Goal: Task Accomplishment & Management: Use online tool/utility

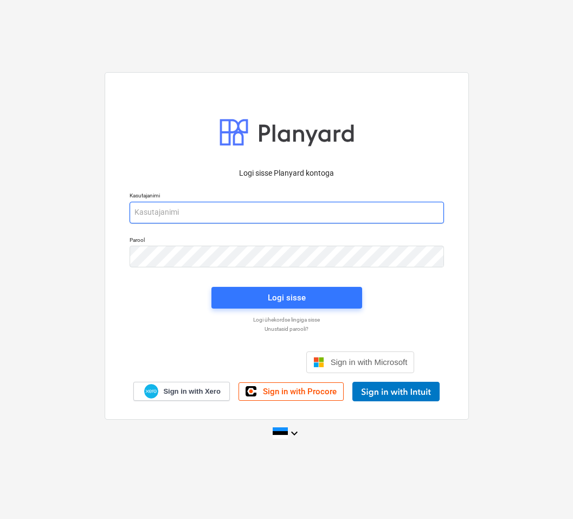
type input "[EMAIL_ADDRESS][DOMAIN_NAME]"
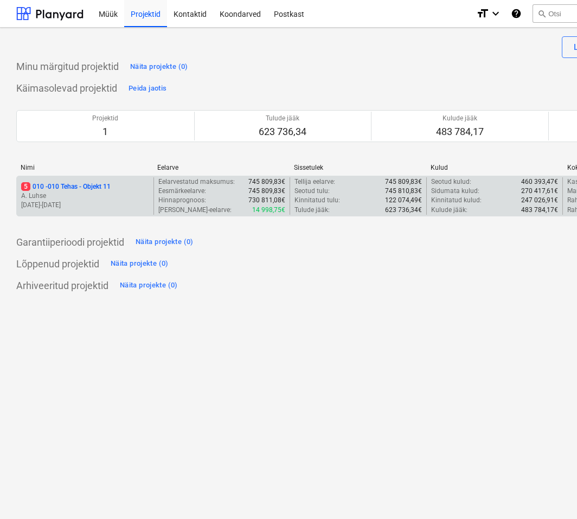
click at [55, 186] on p "5 010 - 010 Tehas - Objekt 11" at bounding box center [66, 186] width 90 height 9
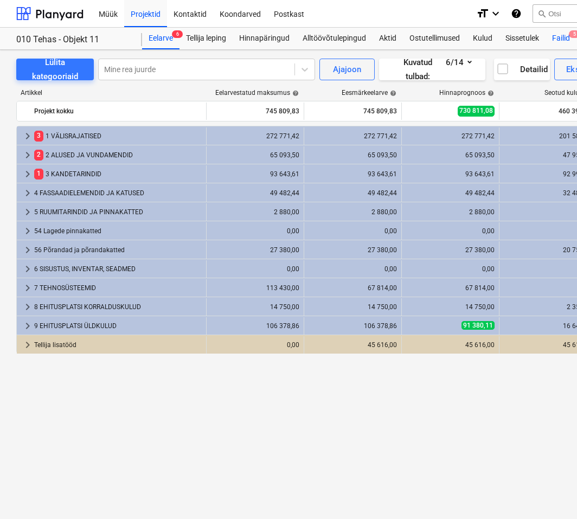
click at [557, 36] on div "Failid 5" at bounding box center [561, 39] width 31 height 22
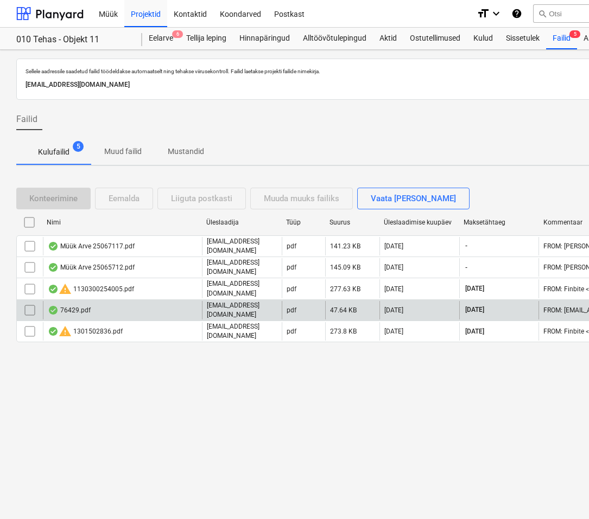
click at [86, 306] on div "76429.pdf" at bounding box center [69, 310] width 43 height 9
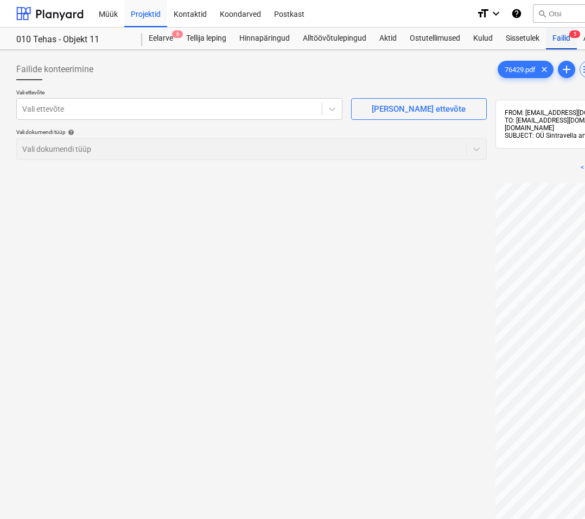
click at [560, 37] on div "Failid 5" at bounding box center [561, 39] width 31 height 22
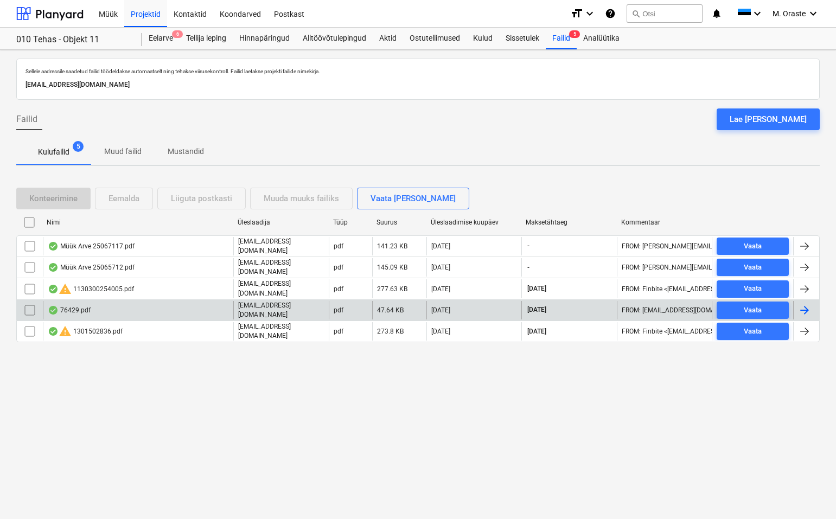
click at [81, 306] on div "76429.pdf" at bounding box center [69, 310] width 43 height 9
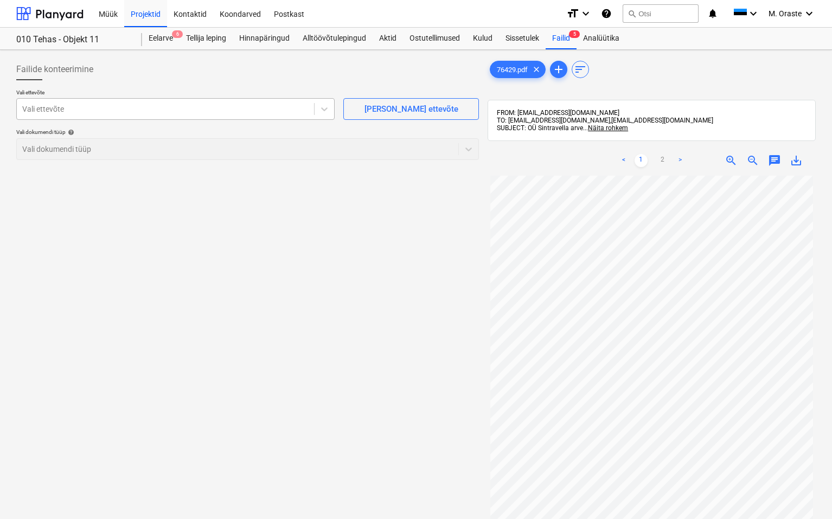
click at [300, 108] on div at bounding box center [165, 109] width 286 height 11
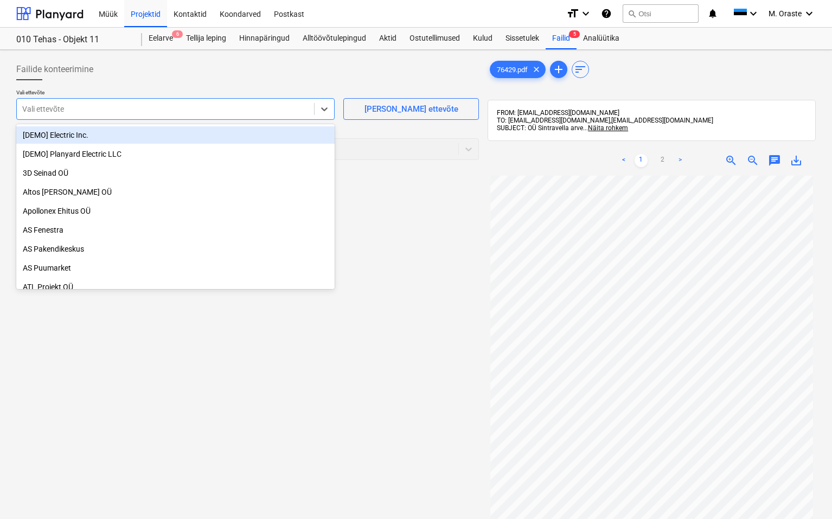
click at [316, 83] on div at bounding box center [247, 84] width 463 height 9
click at [321, 116] on div at bounding box center [325, 109] width 20 height 20
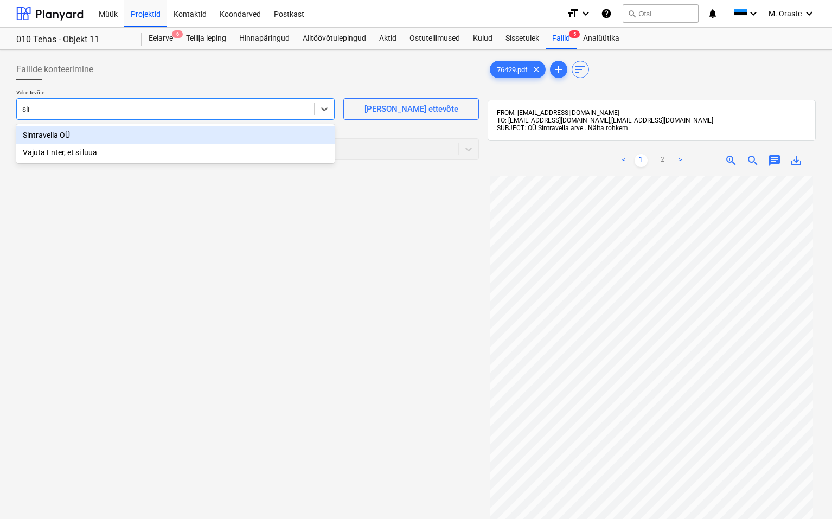
type input "sint"
click at [99, 136] on div "Sintravella OÜ" at bounding box center [175, 134] width 318 height 17
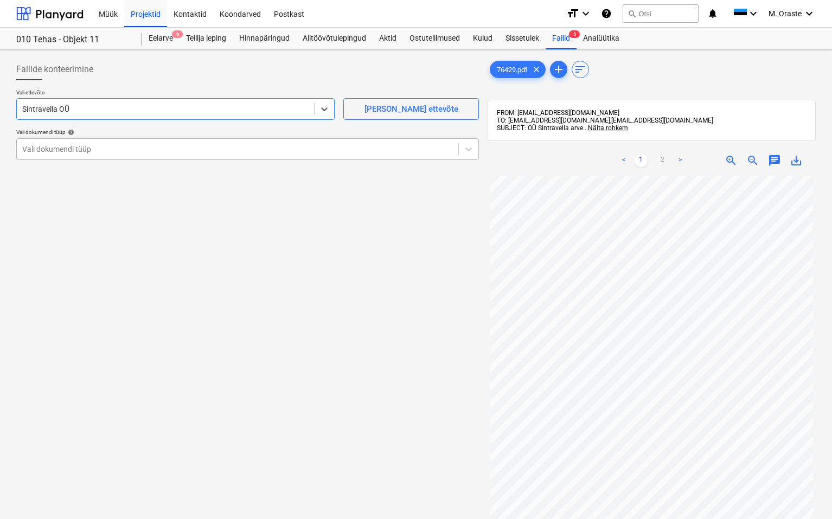
click at [295, 150] on div at bounding box center [237, 149] width 431 height 11
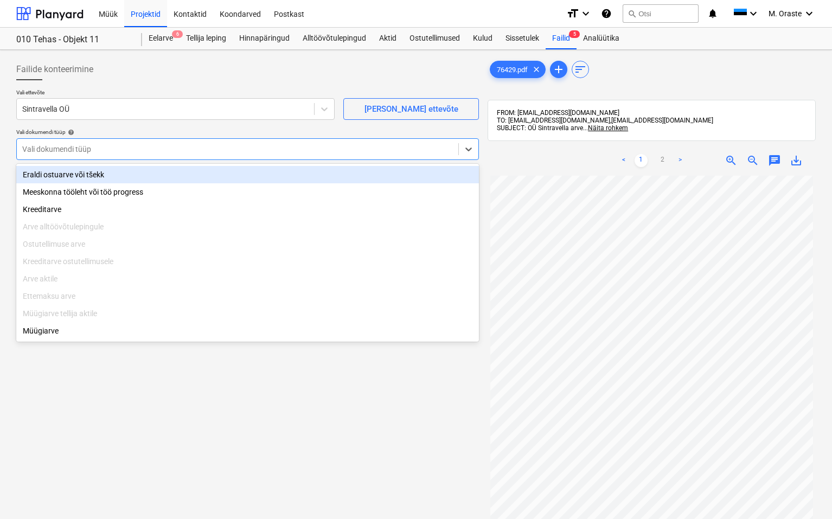
click at [227, 174] on div "Eraldi ostuarve või tšekk" at bounding box center [247, 174] width 463 height 17
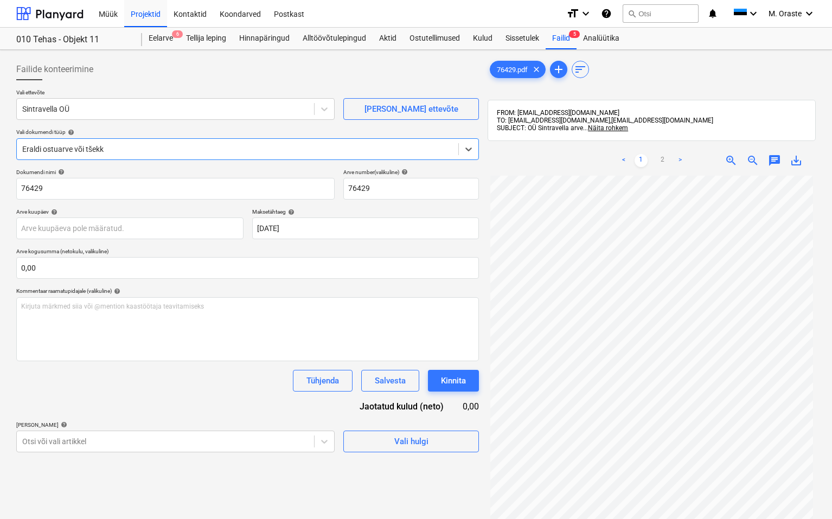
click at [573, 157] on link ">" at bounding box center [680, 160] width 13 height 13
click at [227, 400] on div "Dokumendi nimi help 76429 Arve number (valikuline) help 76429 Arve kuupäev help…" at bounding box center [247, 311] width 463 height 284
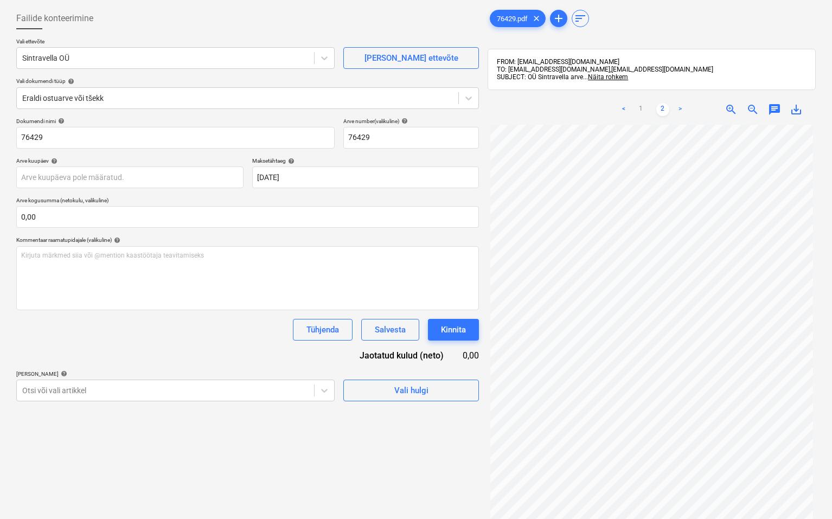
scroll to position [54, 0]
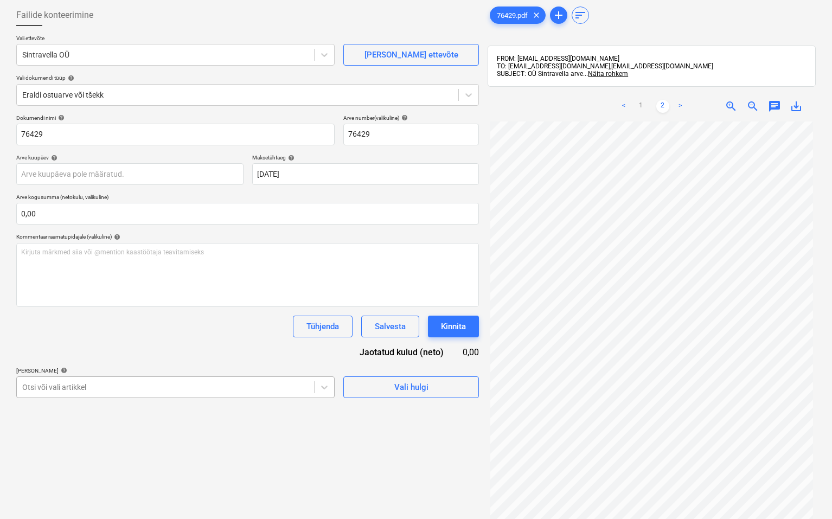
click at [297, 393] on body "Müük Projektid Kontaktid Koondarved Postkast format_size keyboard_arrow_down he…" at bounding box center [416, 205] width 832 height 519
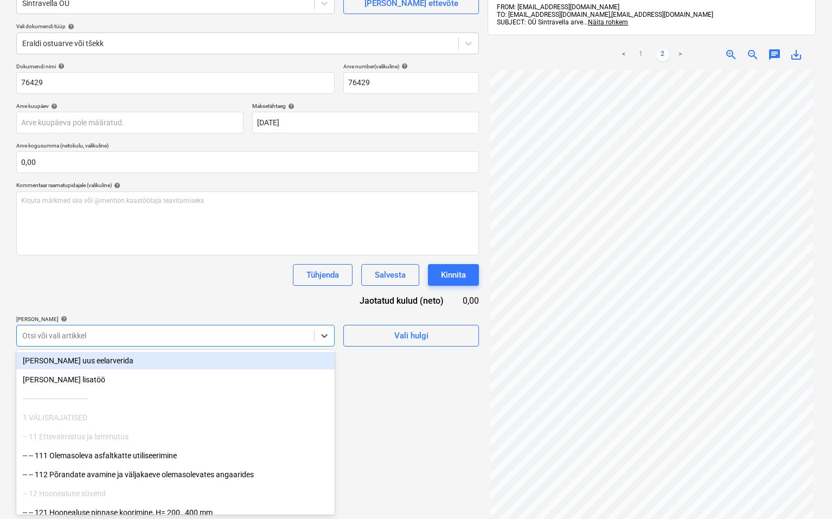
click at [270, 310] on div "Dokumendi nimi help 76429 Arve number (valikuline) help 76429 Arve kuupäev help…" at bounding box center [247, 205] width 463 height 284
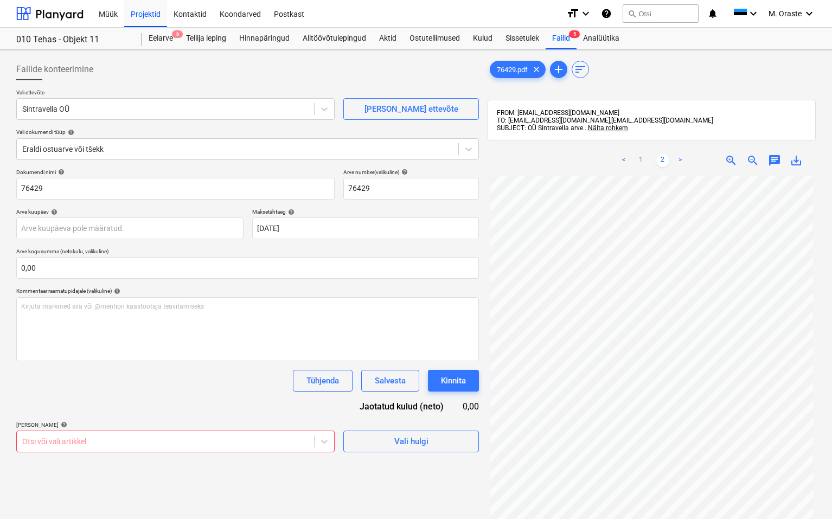
scroll to position [0, 0]
click at [420, 441] on div "Vali hulgi" at bounding box center [411, 442] width 34 height 14
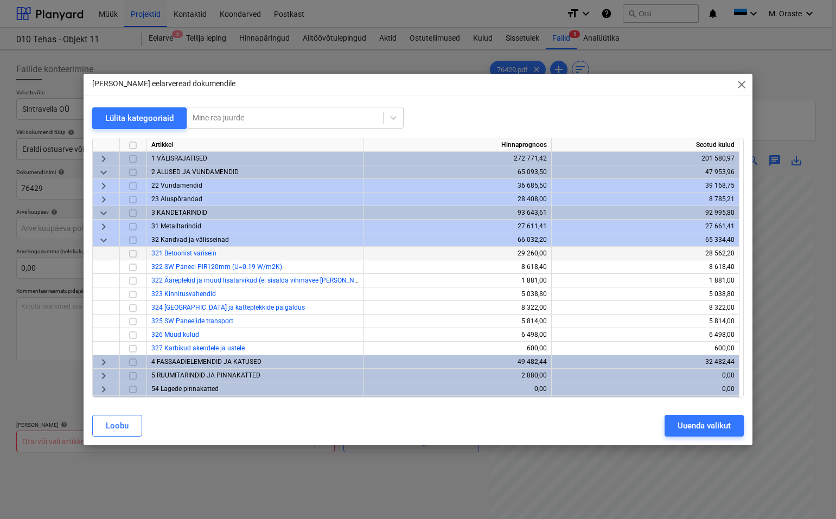
click at [135, 253] on input "checkbox" at bounding box center [132, 253] width 13 height 13
click at [573, 429] on div "Uuenda valikut" at bounding box center [704, 426] width 53 height 14
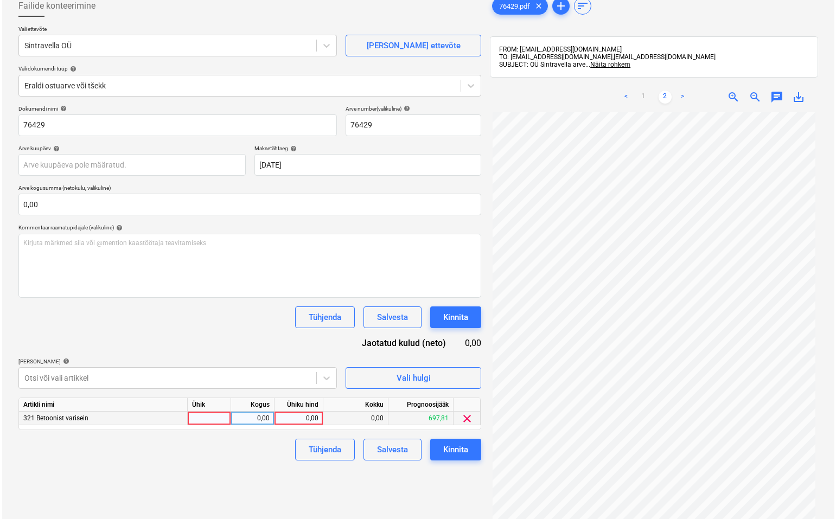
scroll to position [75, 0]
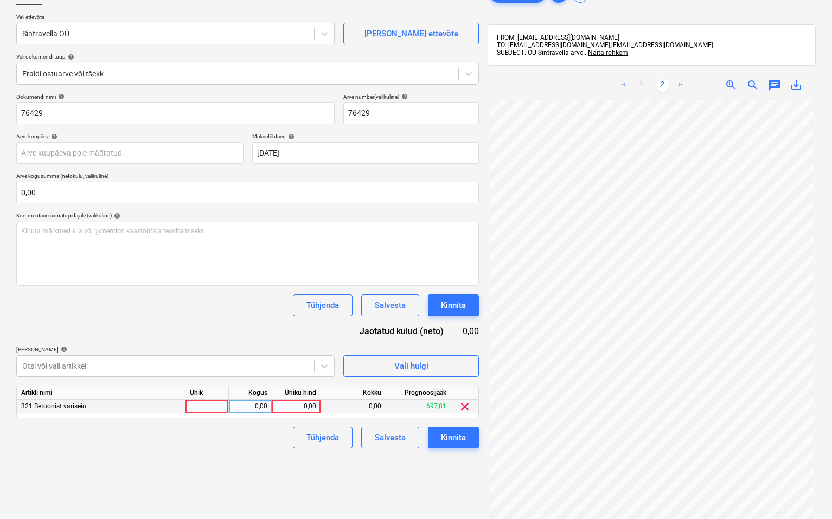
click at [219, 405] on div at bounding box center [207, 407] width 43 height 14
type input "kmpl"
click at [260, 408] on div "0,00" at bounding box center [250, 407] width 34 height 14
type input "1"
click at [304, 400] on div "0,00" at bounding box center [297, 407] width 40 height 14
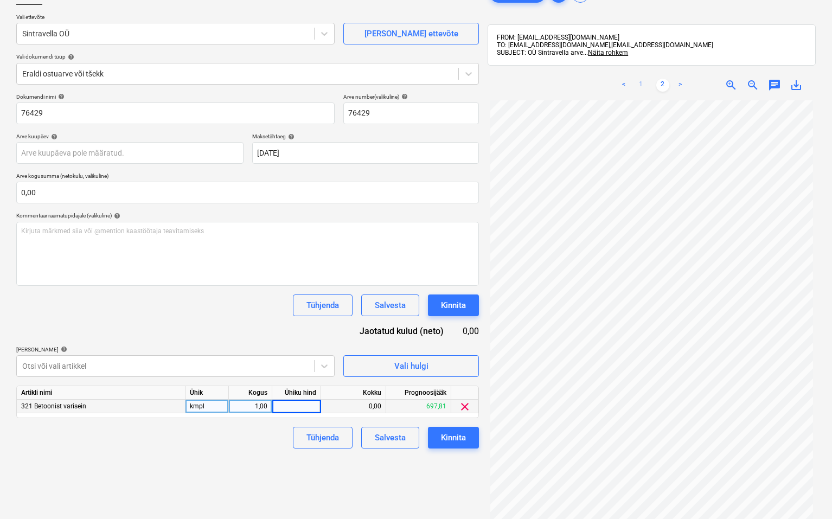
click at [573, 85] on link "1" at bounding box center [641, 85] width 13 height 13
type input "583,44"
click at [405, 468] on div "Failide konteerimine Vali ettevõte Sintravella OÜ [PERSON_NAME] uus ettevõte Va…" at bounding box center [247, 286] width 471 height 615
click at [453, 464] on div "Failide konteerimine Vali ettevõte Sintravella OÜ [PERSON_NAME] uus ettevõte Va…" at bounding box center [247, 286] width 471 height 615
click at [468, 435] on button "Kinnita" at bounding box center [453, 438] width 51 height 22
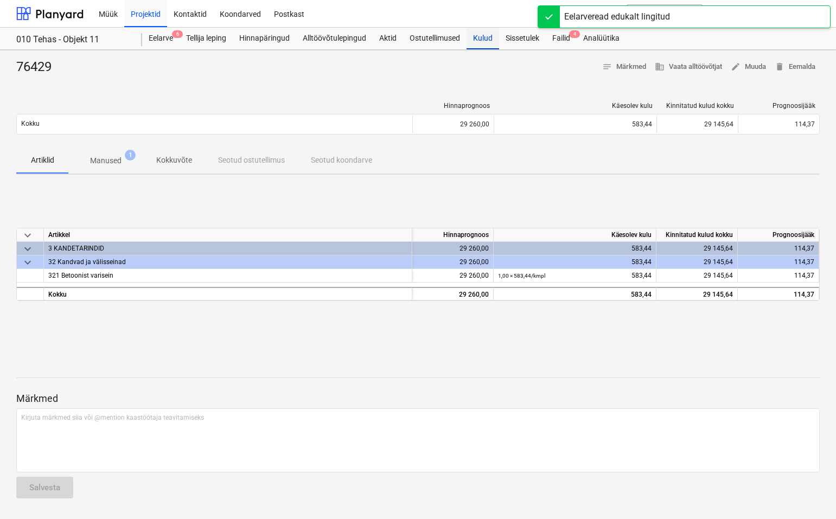
click at [482, 39] on div "Kulud" at bounding box center [483, 39] width 33 height 22
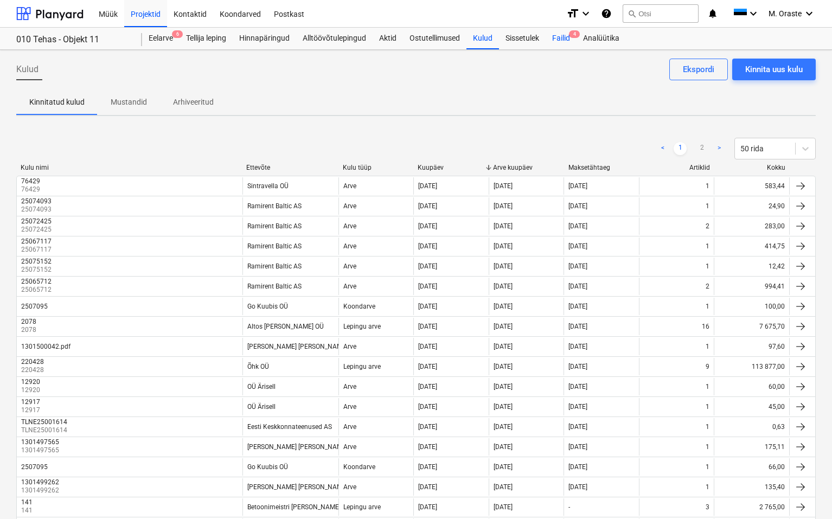
click at [567, 36] on div "Failid 4" at bounding box center [561, 39] width 31 height 22
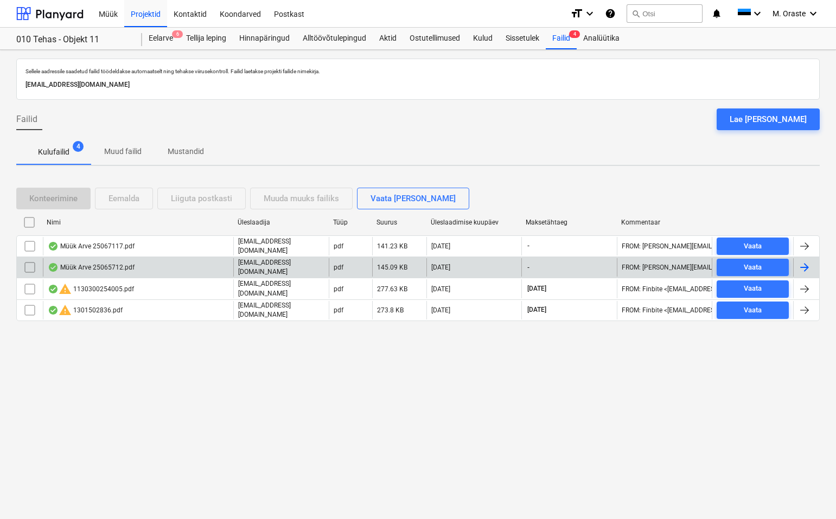
click at [124, 263] on div "Müük Arve 25065712.pdf" at bounding box center [91, 267] width 87 height 9
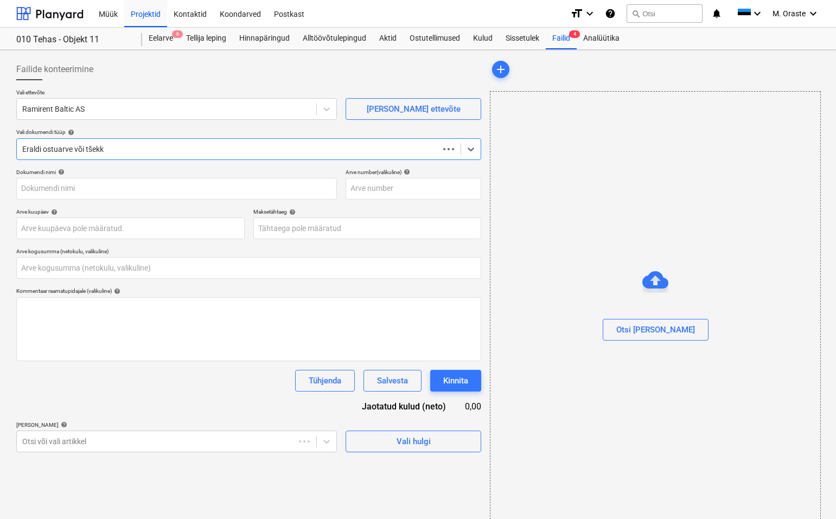
type input "0,00"
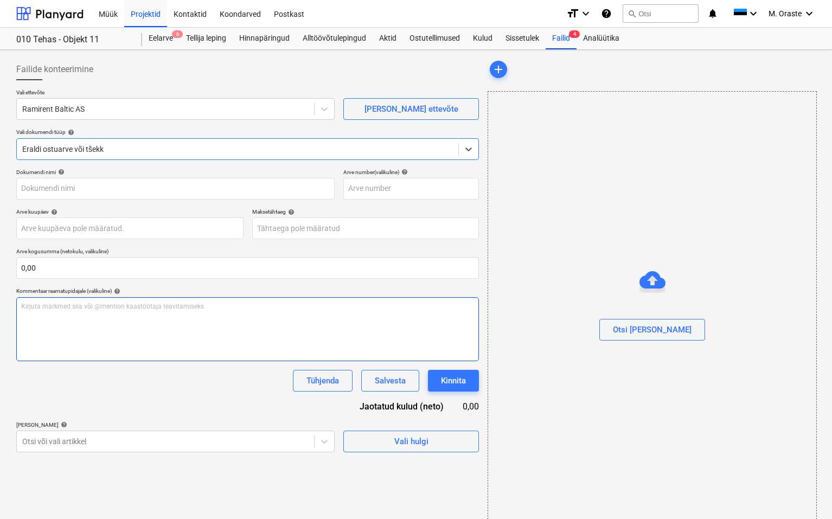
type input "25065712"
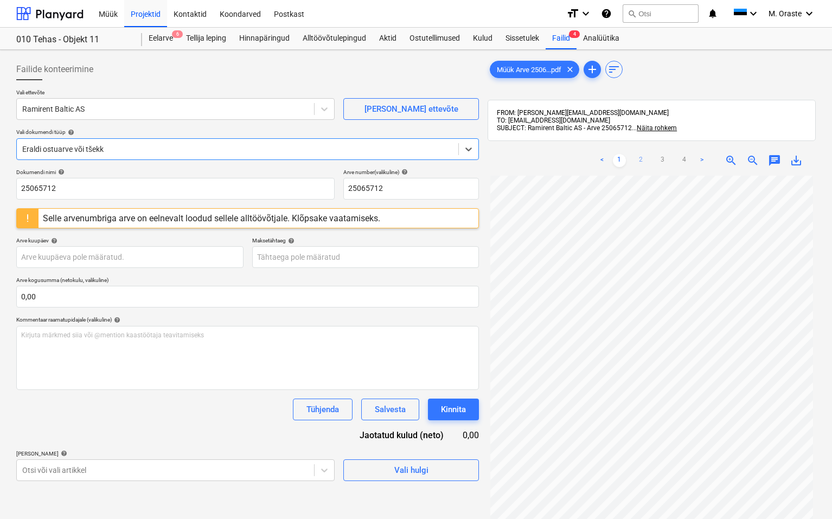
click at [573, 163] on link "2" at bounding box center [641, 160] width 13 height 13
click at [573, 156] on link "1" at bounding box center [619, 160] width 13 height 13
click at [566, 37] on div "Failid 4" at bounding box center [561, 39] width 31 height 22
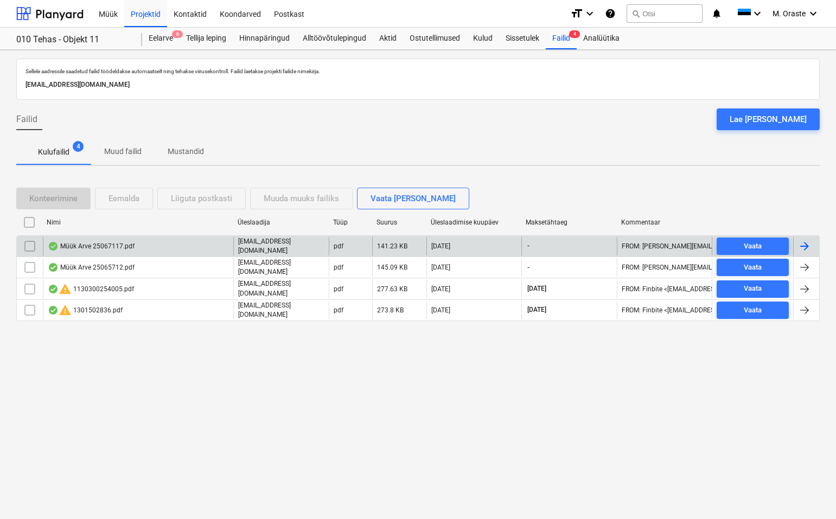
click at [119, 244] on div "Müük Arve 25067117.pdf" at bounding box center [91, 246] width 87 height 9
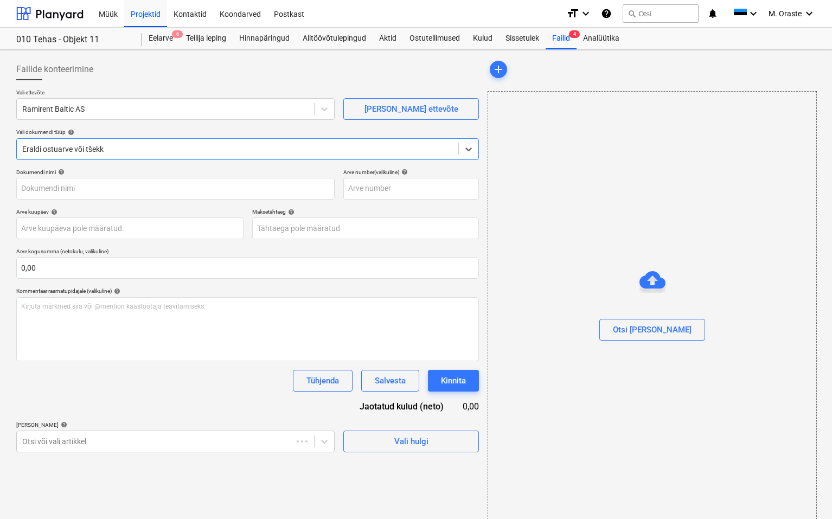
type input "25067117"
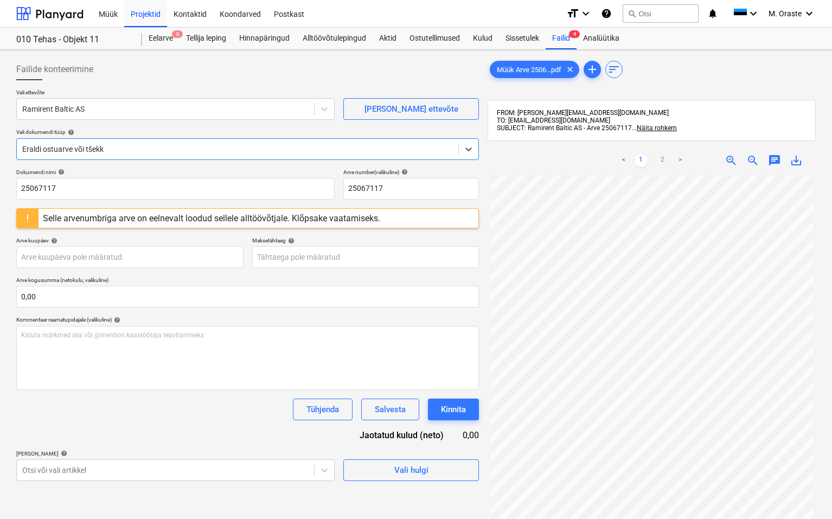
click at [573, 158] on ul "< 1 2 >" at bounding box center [652, 160] width 104 height 13
click at [573, 156] on link "2" at bounding box center [662, 160] width 13 height 13
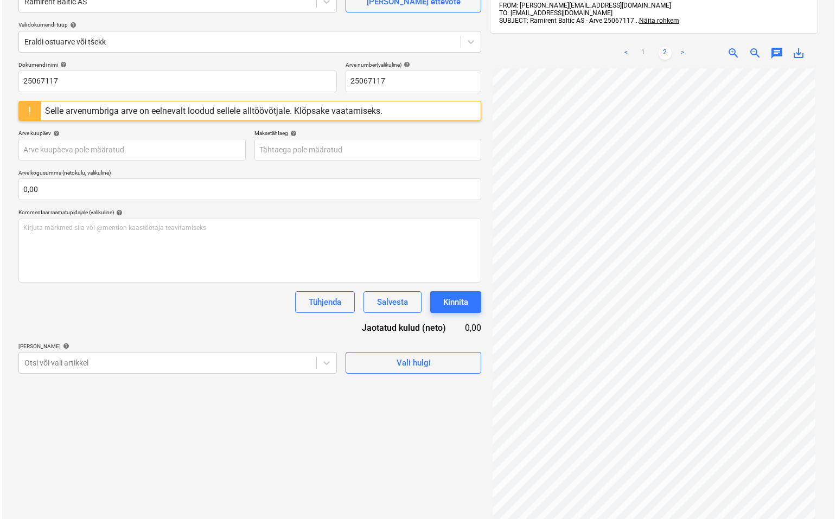
scroll to position [112, 0]
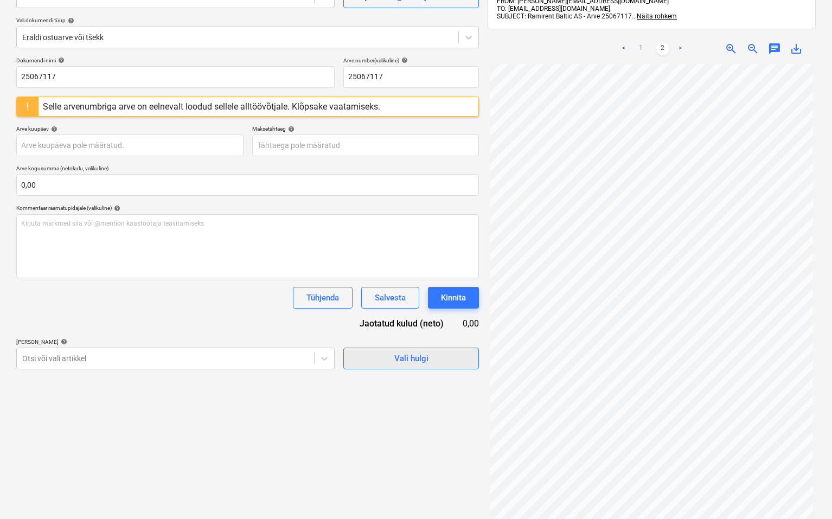
click at [412, 358] on div "Vali hulgi" at bounding box center [411, 359] width 34 height 14
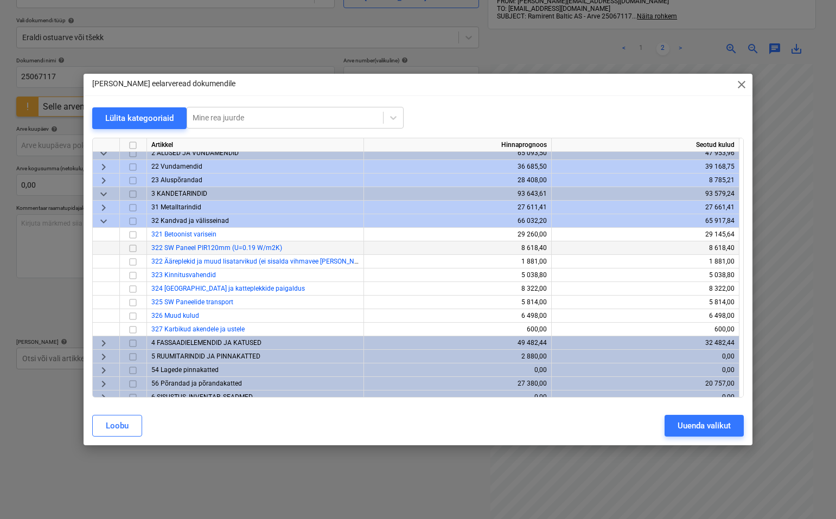
scroll to position [20, 0]
click at [131, 235] on input "checkbox" at bounding box center [132, 233] width 13 height 13
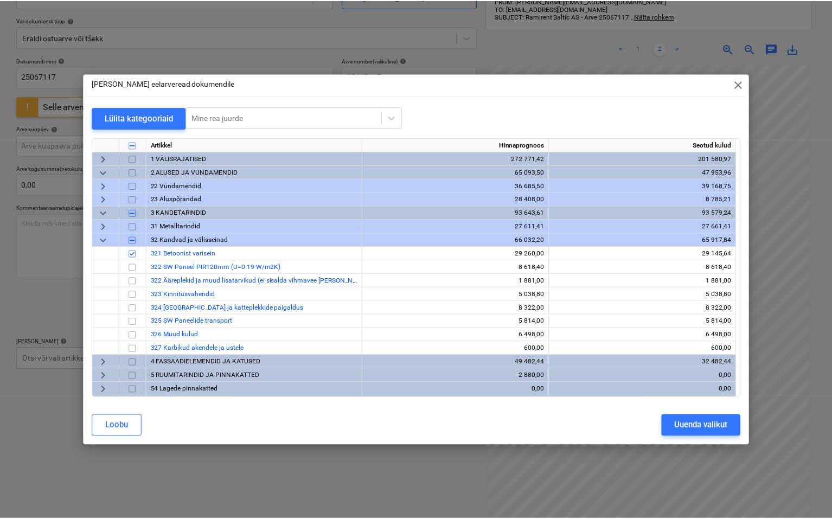
scroll to position [0, 0]
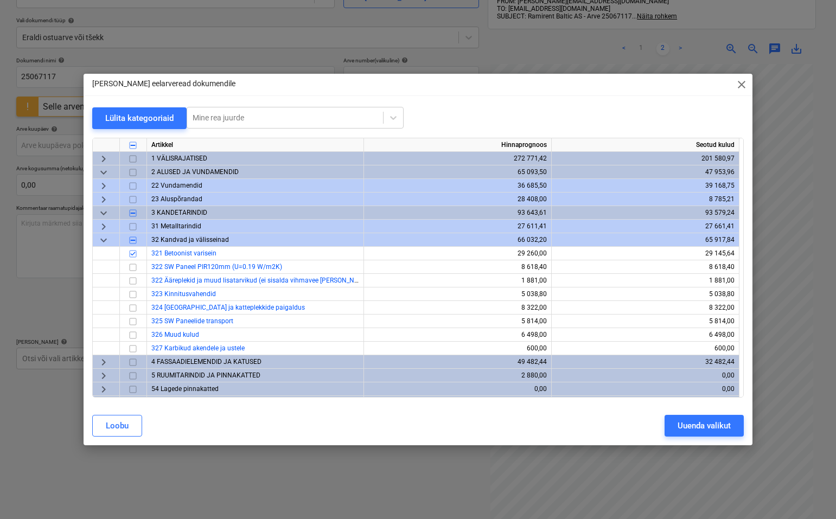
click at [99, 186] on span "keyboard_arrow_right" at bounding box center [103, 186] width 13 height 13
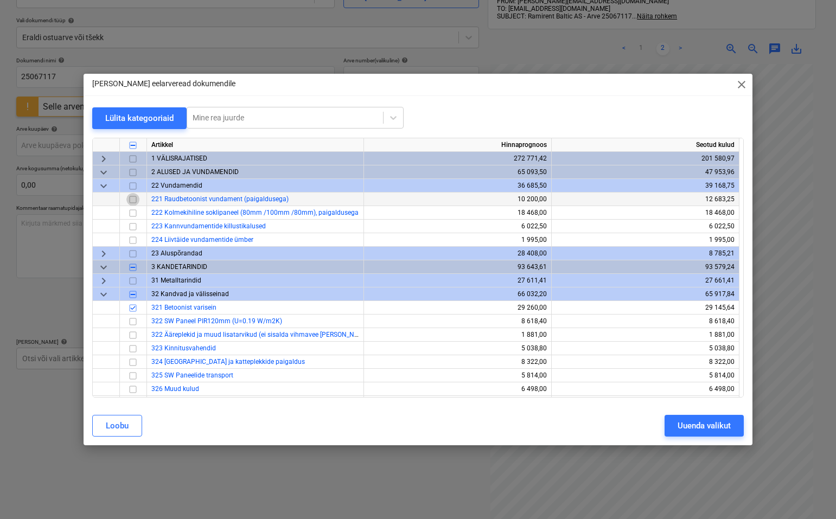
click at [136, 201] on input "checkbox" at bounding box center [132, 199] width 13 height 13
click at [573, 424] on div "Uuenda valikut" at bounding box center [704, 426] width 53 height 14
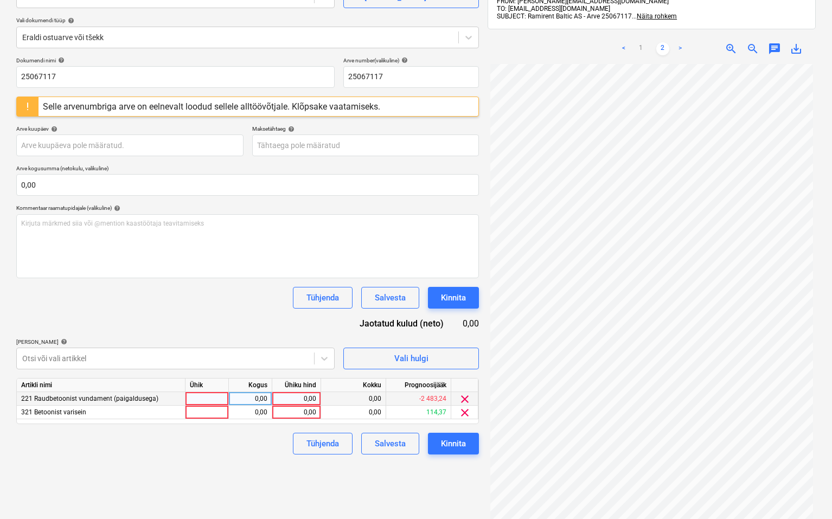
click at [214, 392] on div at bounding box center [207, 399] width 43 height 14
type input "kmpl"
click at [303, 393] on div "0,00" at bounding box center [297, 399] width 40 height 14
type input "200"
click at [203, 423] on div "Dokumendi nimi help 25067117 Arve number (valikuline) help 25067117 Selle arven…" at bounding box center [247, 256] width 463 height 398
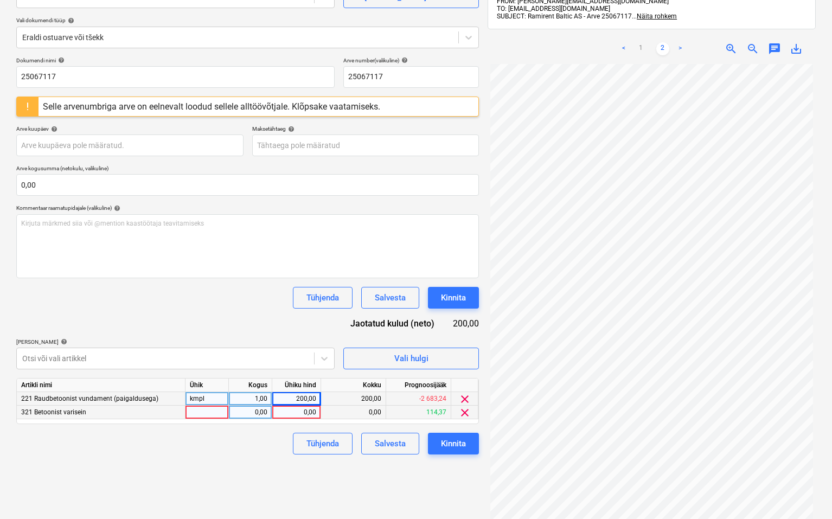
click at [207, 410] on div at bounding box center [207, 413] width 43 height 14
type input "kmol"
click at [305, 412] on div "0,00" at bounding box center [297, 413] width 40 height 14
click at [214, 410] on div "kmol" at bounding box center [207, 413] width 43 height 14
type input "kmpl"
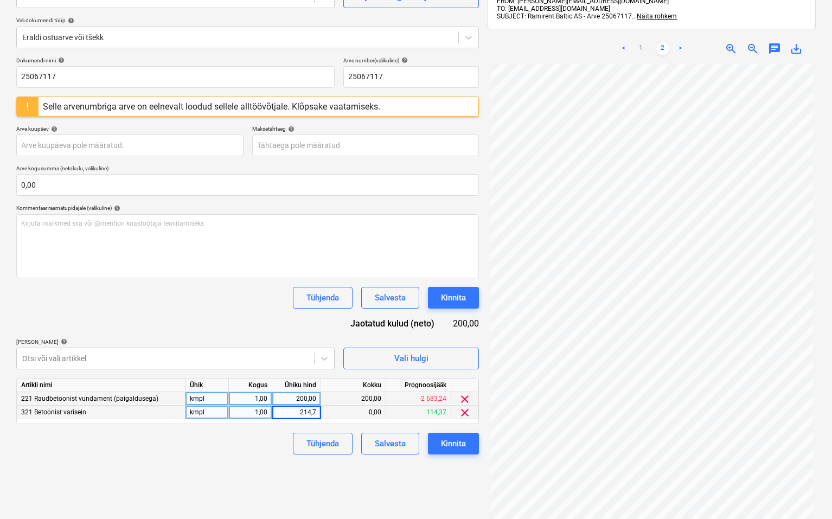
type input "214,75"
click at [120, 464] on div "Failide konteerimine Vali ettevõte Ramirent Baltic AS [PERSON_NAME] uus ettevõt…" at bounding box center [247, 249] width 471 height 615
click at [464, 443] on div "Kinnita" at bounding box center [453, 444] width 25 height 14
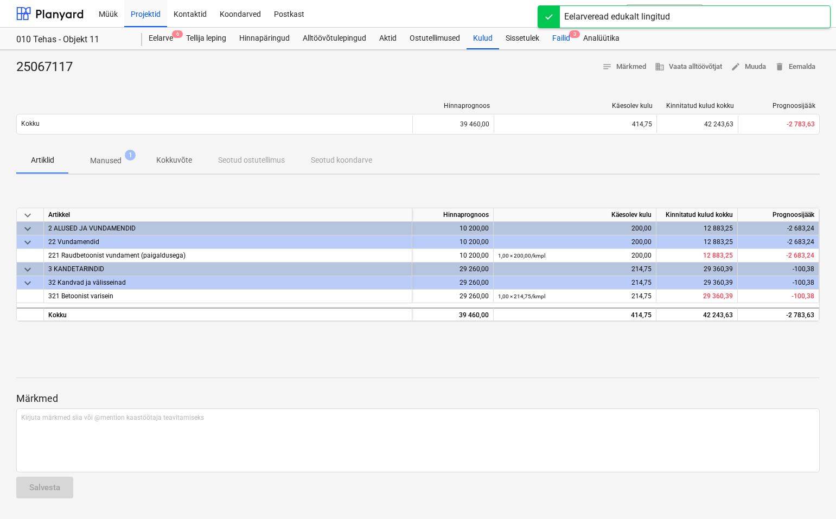
click at [567, 36] on div "Failid 3" at bounding box center [561, 39] width 31 height 22
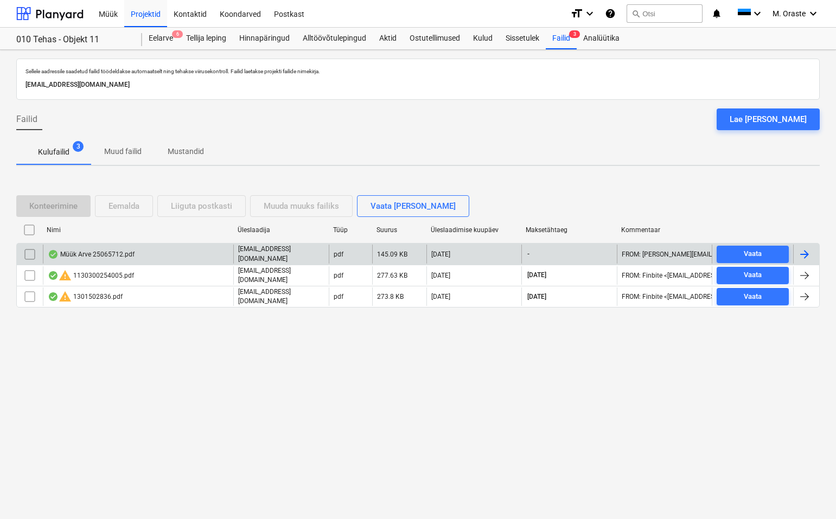
click at [100, 255] on div "Müük Arve 25065712.pdf" at bounding box center [91, 254] width 87 height 9
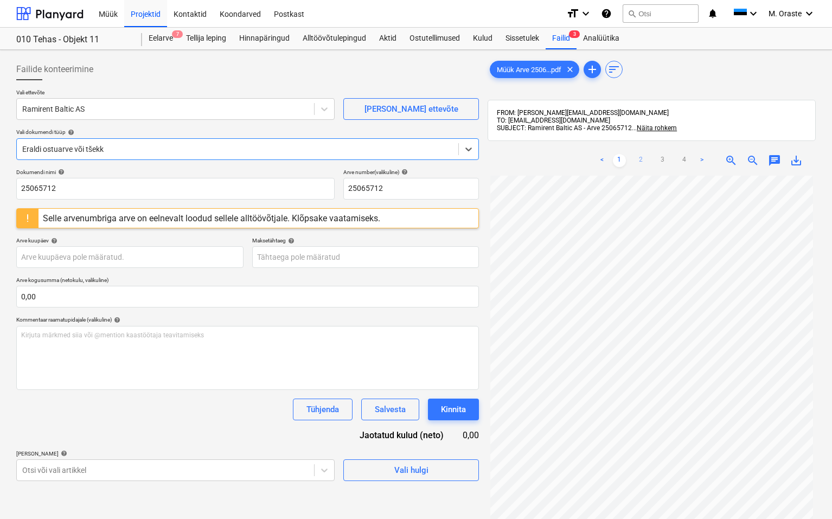
click at [573, 155] on link "2" at bounding box center [641, 160] width 13 height 13
click at [573, 155] on link "3" at bounding box center [662, 160] width 13 height 13
click at [573, 160] on link "4" at bounding box center [684, 160] width 13 height 13
click at [573, 158] on link "1" at bounding box center [619, 160] width 13 height 13
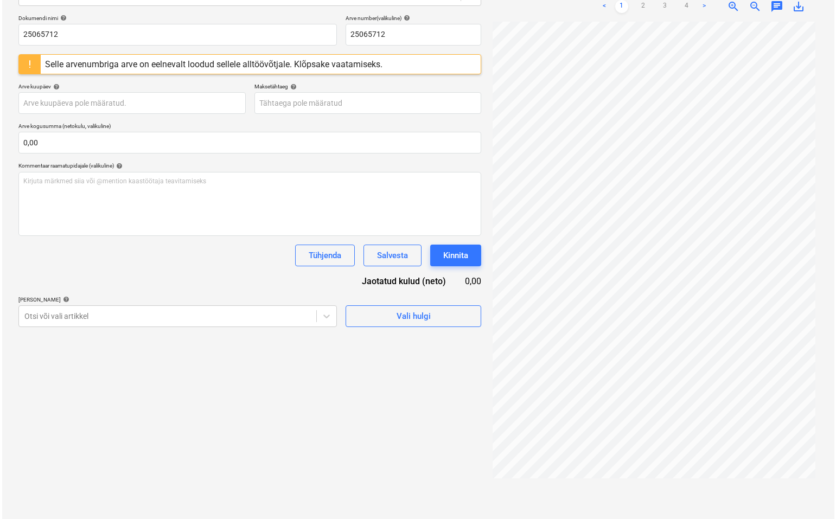
scroll to position [154, 0]
click at [416, 321] on div "Vali hulgi" at bounding box center [411, 316] width 34 height 14
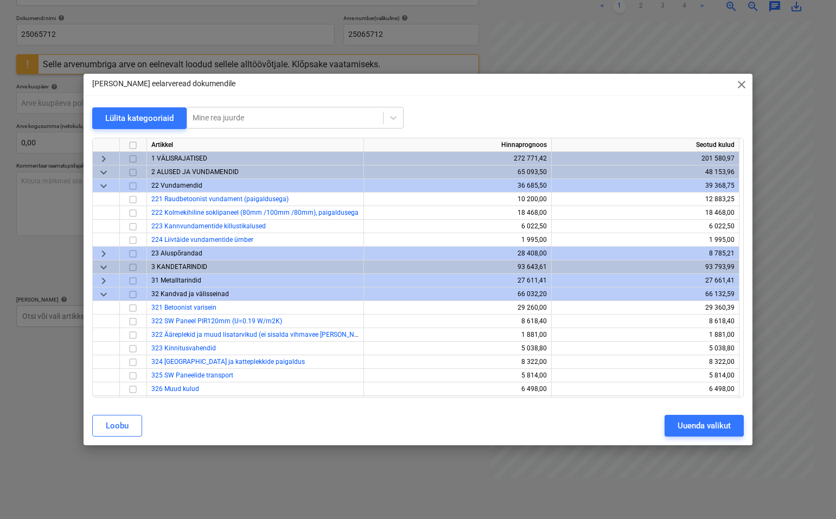
click at [101, 184] on span "keyboard_arrow_down" at bounding box center [103, 186] width 13 height 13
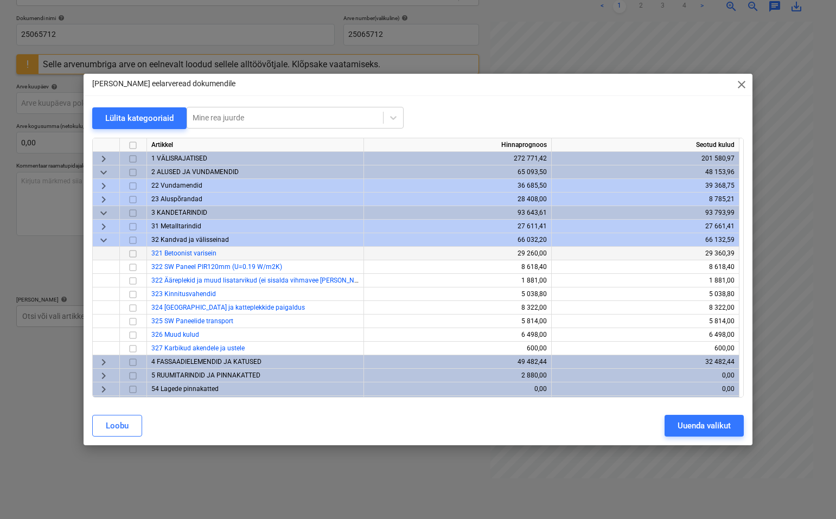
click at [132, 252] on input "checkbox" at bounding box center [132, 253] width 13 height 13
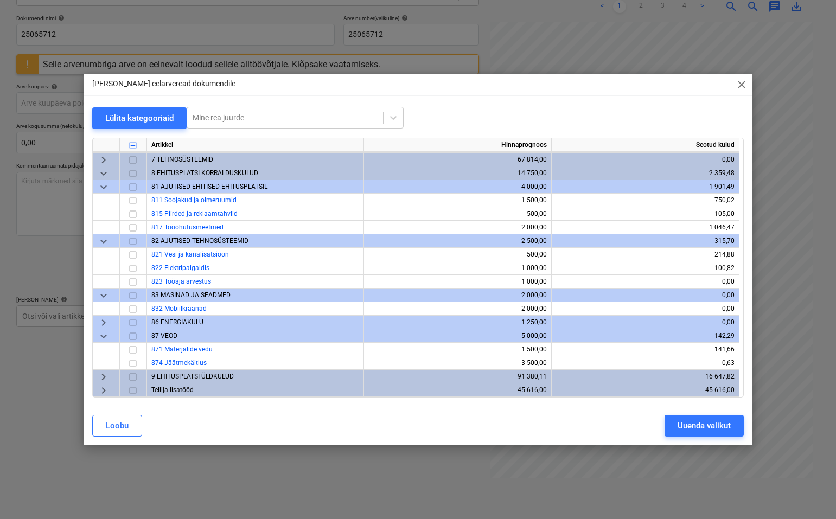
scroll to position [270, 0]
click at [105, 377] on span "keyboard_arrow_right" at bounding box center [103, 377] width 13 height 13
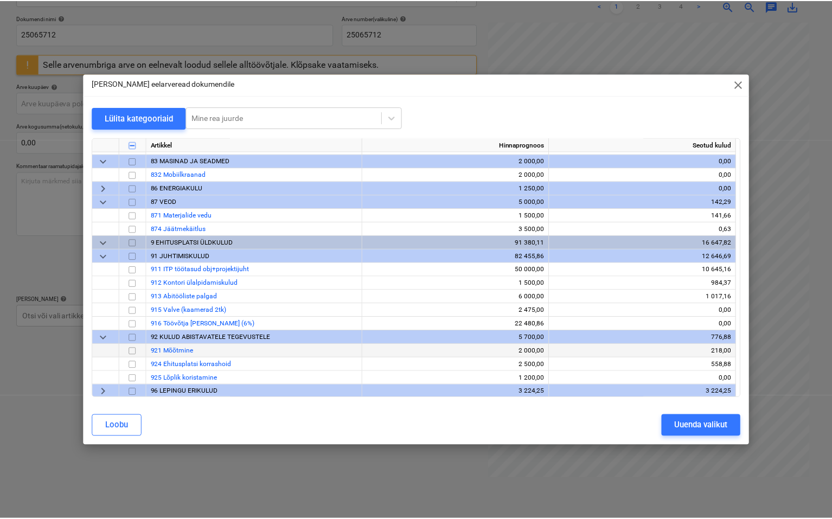
scroll to position [419, 0]
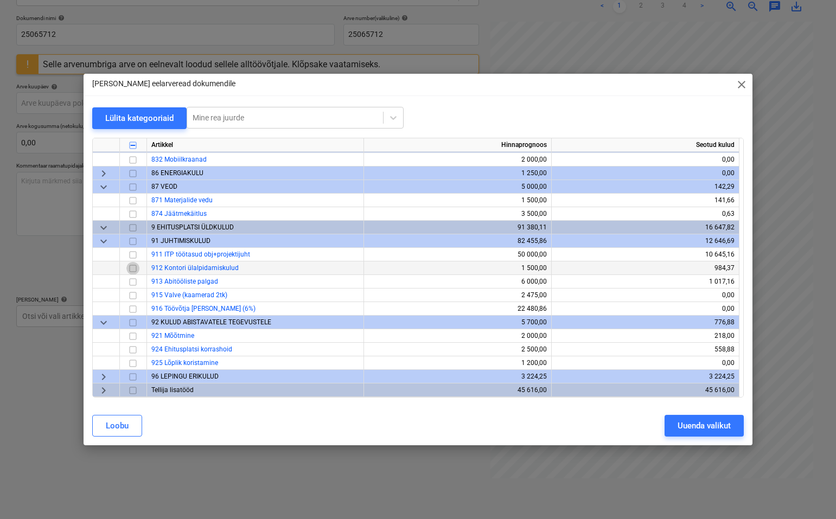
click at [132, 270] on input "checkbox" at bounding box center [132, 268] width 13 height 13
click at [573, 426] on div "Uuenda valikut" at bounding box center [704, 426] width 53 height 14
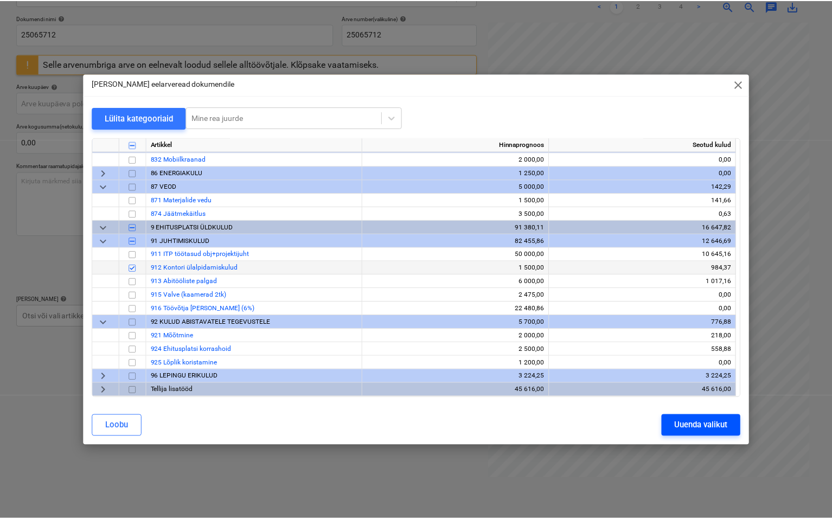
scroll to position [0, 0]
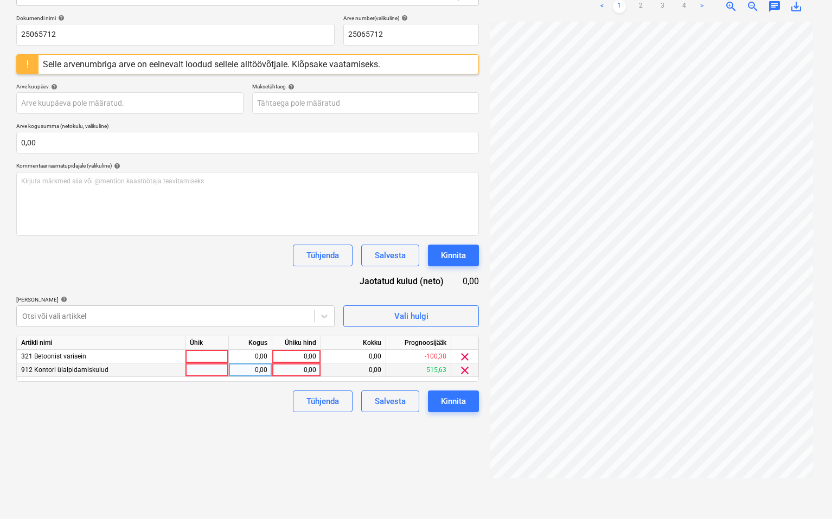
click at [214, 372] on div at bounding box center [207, 370] width 43 height 14
type input "j"
type input "kmpl"
click at [306, 369] on div "0,00" at bounding box center [297, 370] width 40 height 14
type input "193,56"
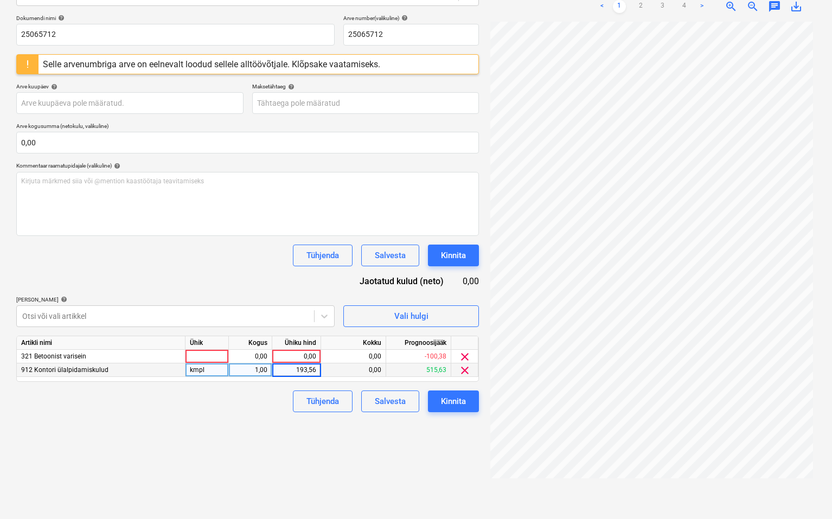
click at [201, 424] on div "Failide konteerimine Vali ettevõte Ramirent Baltic AS [PERSON_NAME] uus ettevõt…" at bounding box center [247, 207] width 471 height 615
click at [220, 350] on div at bounding box center [207, 357] width 43 height 14
type input "kmpl"
click at [266, 356] on div "0,00" at bounding box center [250, 357] width 34 height 14
type input "1"
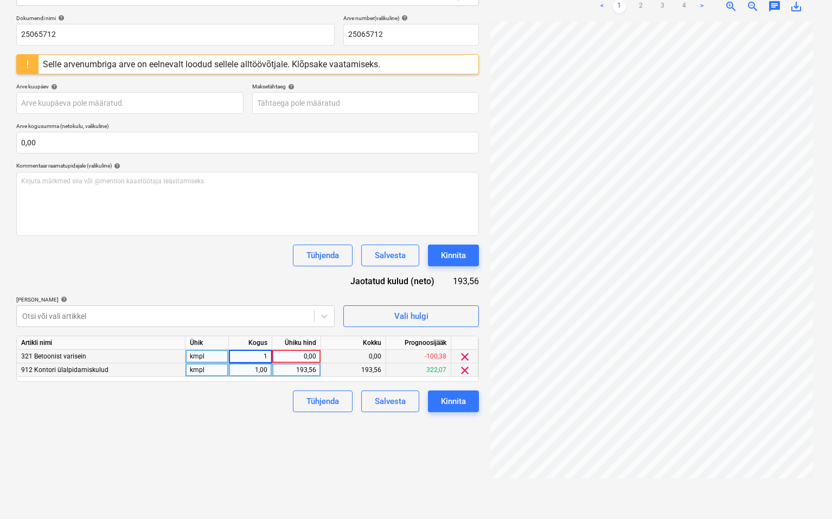
click at [295, 355] on div "0,00" at bounding box center [297, 357] width 40 height 14
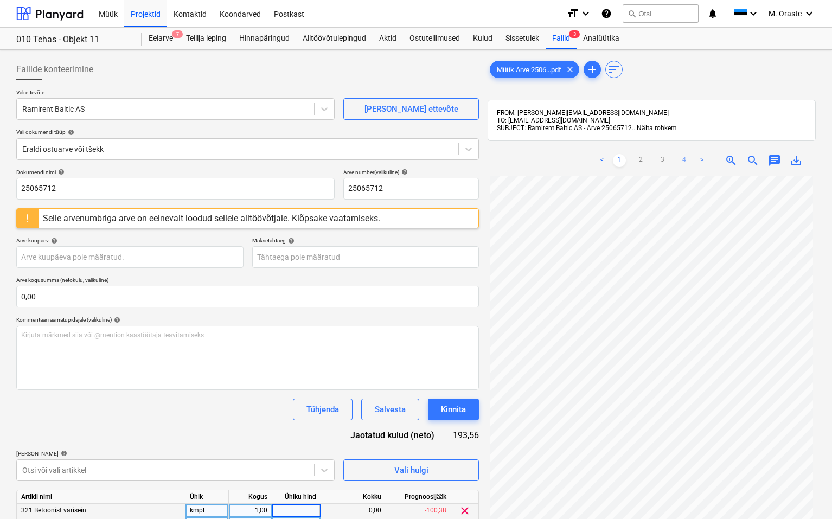
click at [573, 154] on link "4" at bounding box center [684, 160] width 13 height 13
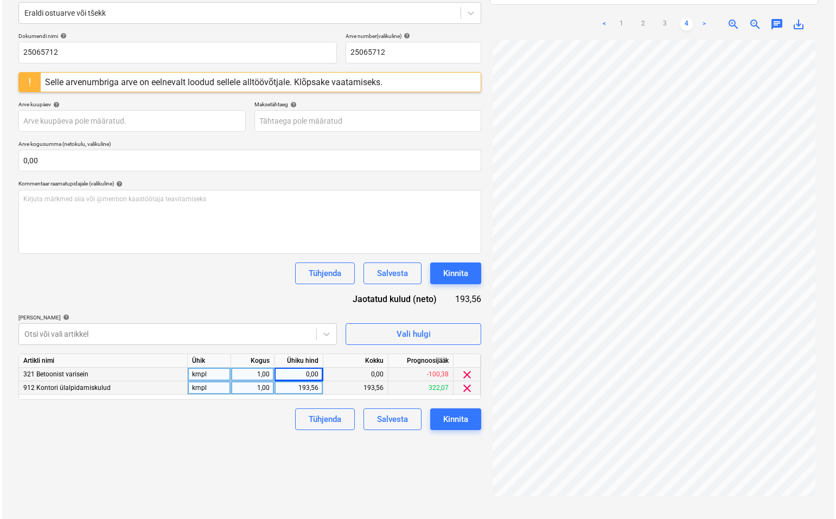
scroll to position [137, 0]
click at [295, 373] on div "0,00" at bounding box center [297, 374] width 40 height 14
type input "8800,85"
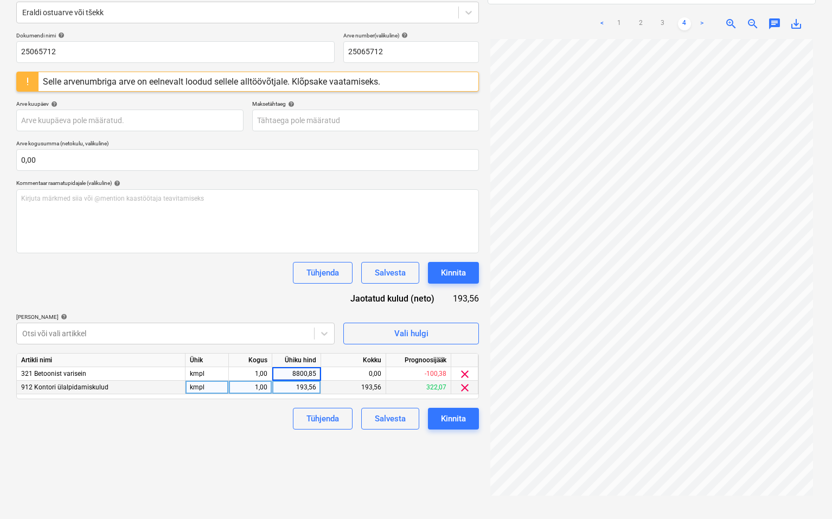
click at [380, 460] on div "Failide konteerimine Vali ettevõte Ramirent Baltic AS [PERSON_NAME] uus ettevõt…" at bounding box center [247, 225] width 471 height 615
click at [294, 370] on div "8 800,85" at bounding box center [297, 374] width 40 height 14
click at [299, 374] on input "8800,85" at bounding box center [296, 373] width 48 height 13
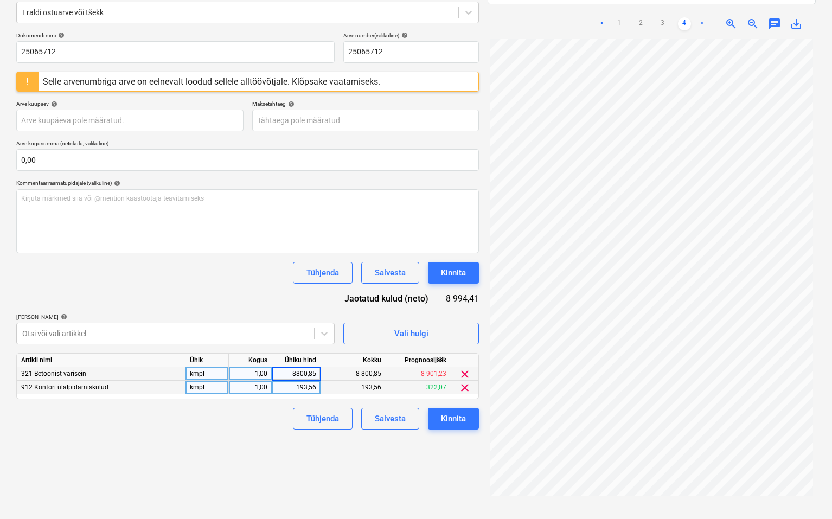
click at [299, 374] on input "8800,85" at bounding box center [296, 373] width 48 height 13
type input "800,85"
click at [277, 421] on div "Tühjenda Salvesta Kinnita" at bounding box center [247, 419] width 463 height 22
click at [293, 458] on div "Failide konteerimine Vali ettevõte Ramirent Baltic AS [PERSON_NAME] uus ettevõt…" at bounding box center [247, 225] width 471 height 615
click at [393, 465] on div "Failide konteerimine Vali ettevõte Ramirent Baltic AS [PERSON_NAME] uus ettevõt…" at bounding box center [247, 225] width 471 height 615
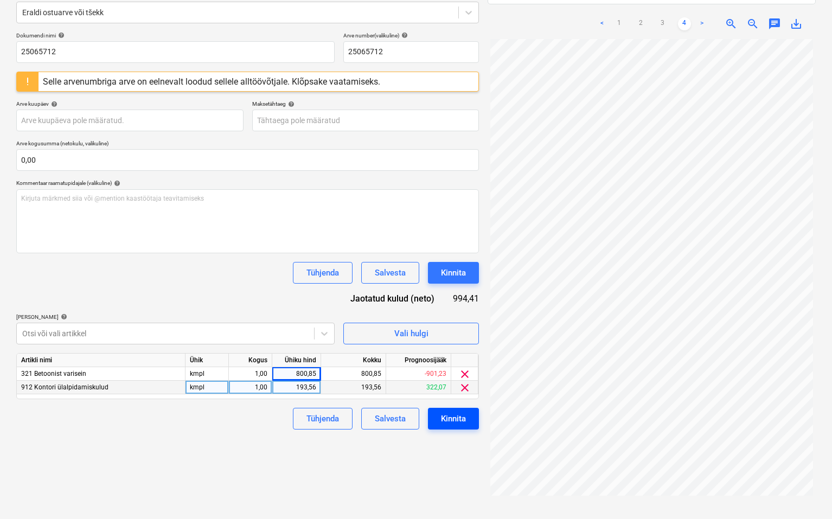
click at [451, 419] on div "Kinnita" at bounding box center [453, 419] width 25 height 14
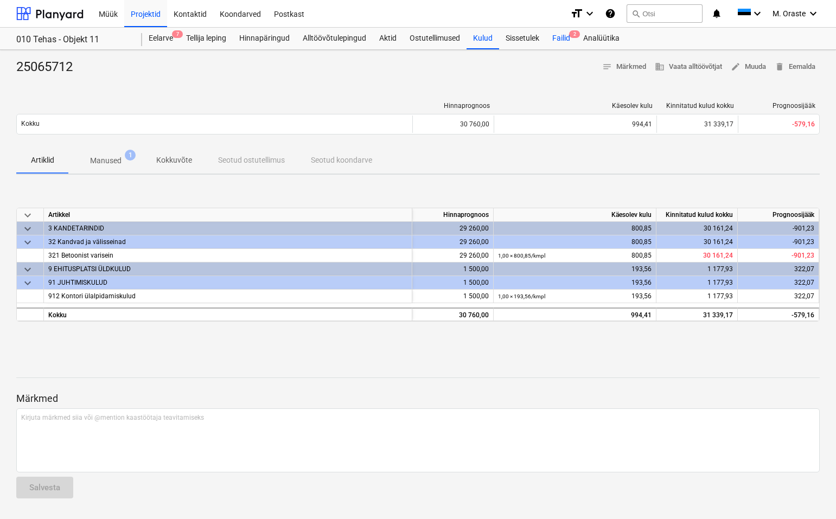
click at [564, 37] on div "Failid 2" at bounding box center [561, 39] width 31 height 22
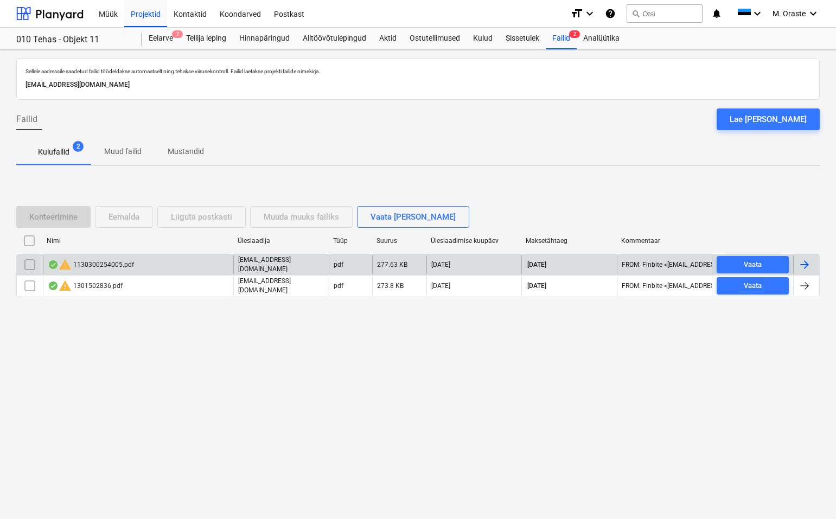
click at [126, 263] on div "warning 1130300254005.pdf" at bounding box center [91, 264] width 86 height 13
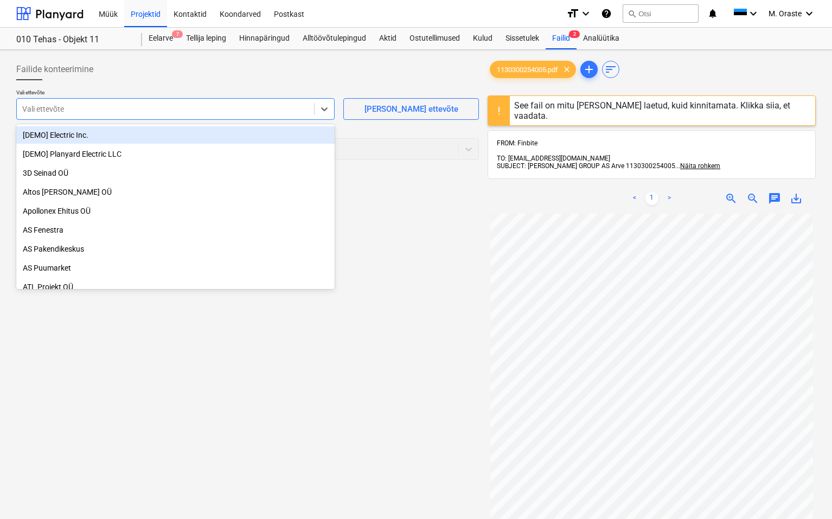
click at [274, 103] on div "Vali ettevõte" at bounding box center [165, 108] width 297 height 15
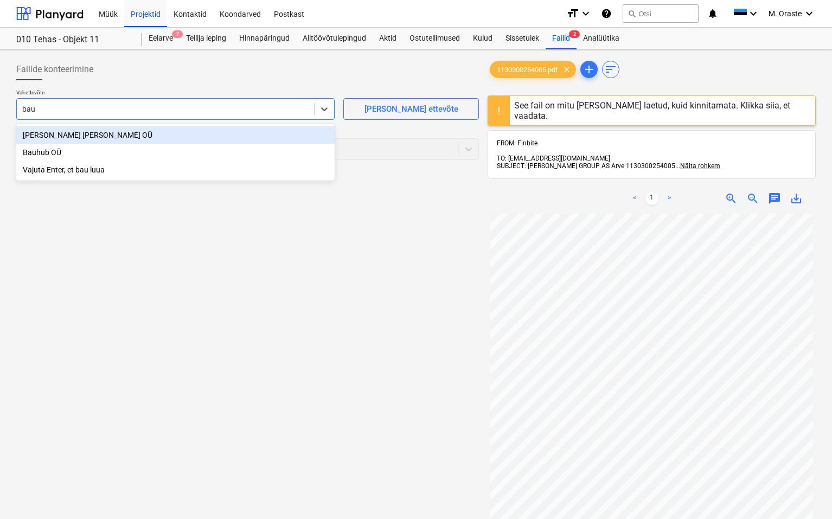
type input "bauh"
click at [149, 137] on div "[PERSON_NAME] [PERSON_NAME] OÜ" at bounding box center [175, 134] width 318 height 17
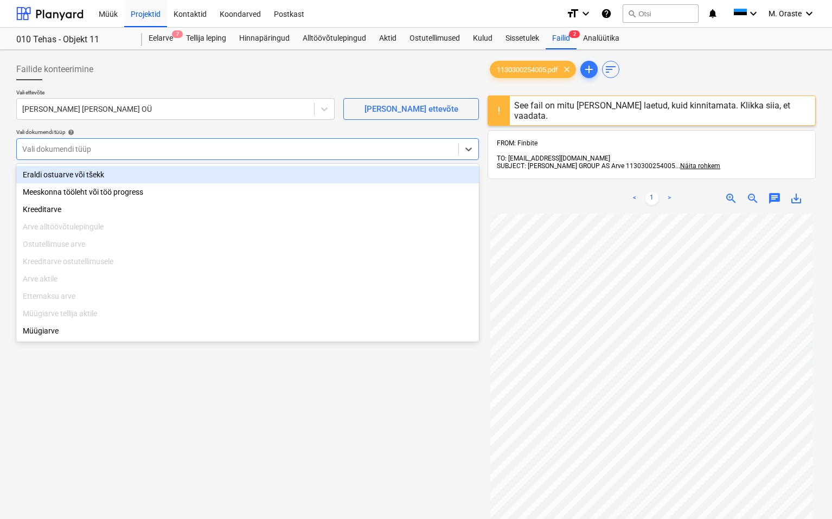
click at [169, 151] on div at bounding box center [237, 149] width 431 height 11
click at [176, 169] on div "Eraldi ostuarve või tšekk" at bounding box center [247, 174] width 463 height 17
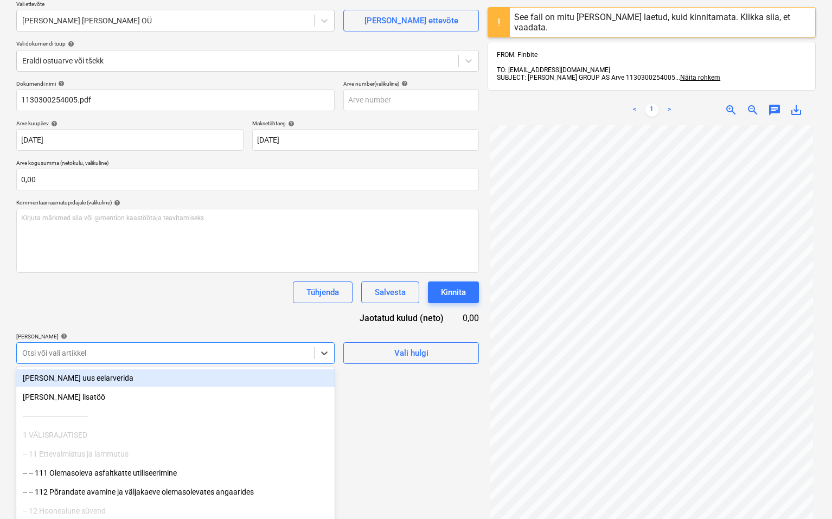
scroll to position [106, 0]
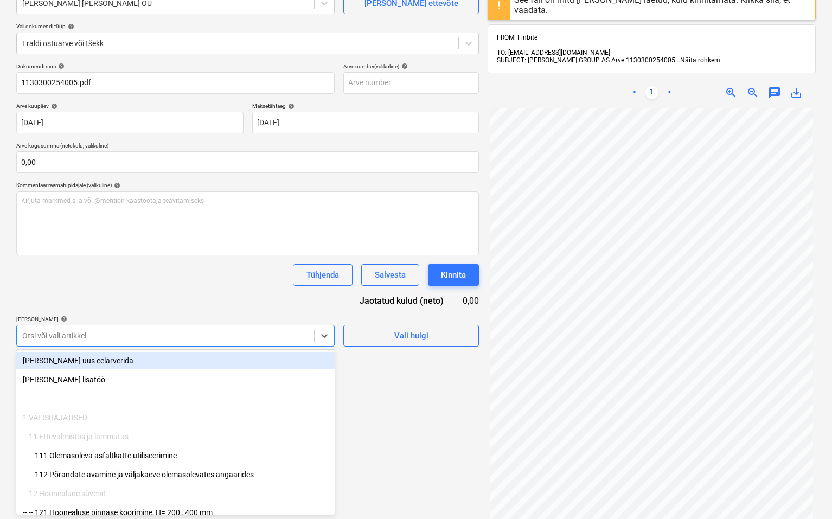
click at [277, 358] on body "Müük Projektid Kontaktid Koondarved Postkast format_size keyboard_arrow_down he…" at bounding box center [416, 153] width 832 height 519
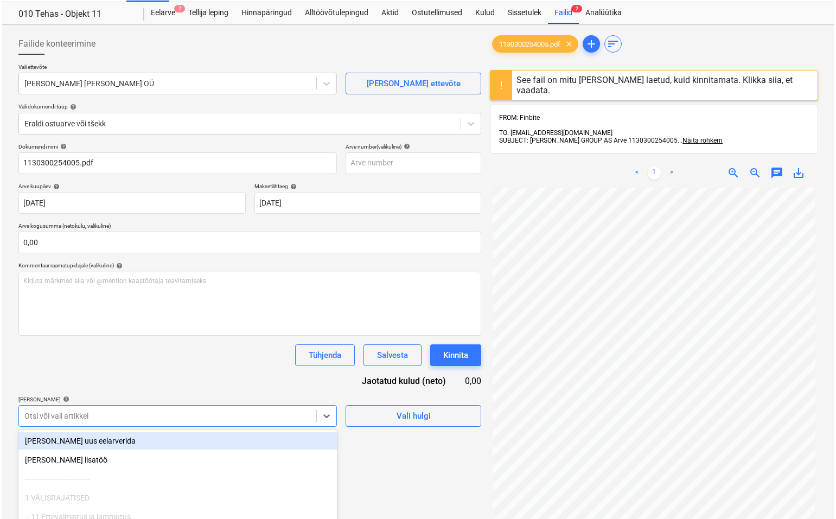
scroll to position [23, 0]
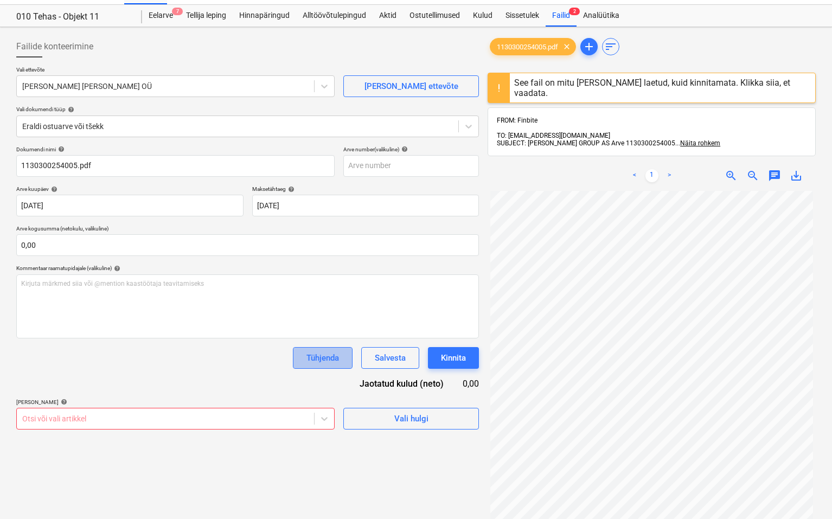
click at [293, 357] on button "Tühjenda" at bounding box center [323, 358] width 60 height 22
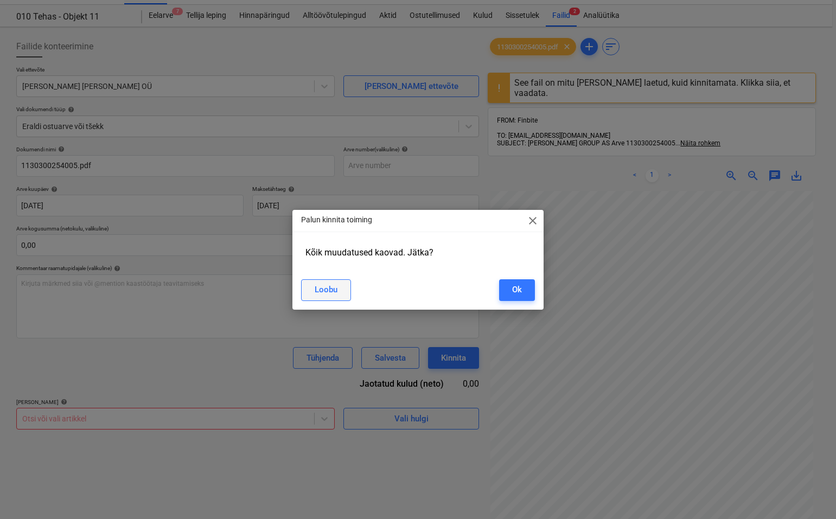
click at [330, 287] on div "Loobu" at bounding box center [326, 290] width 23 height 14
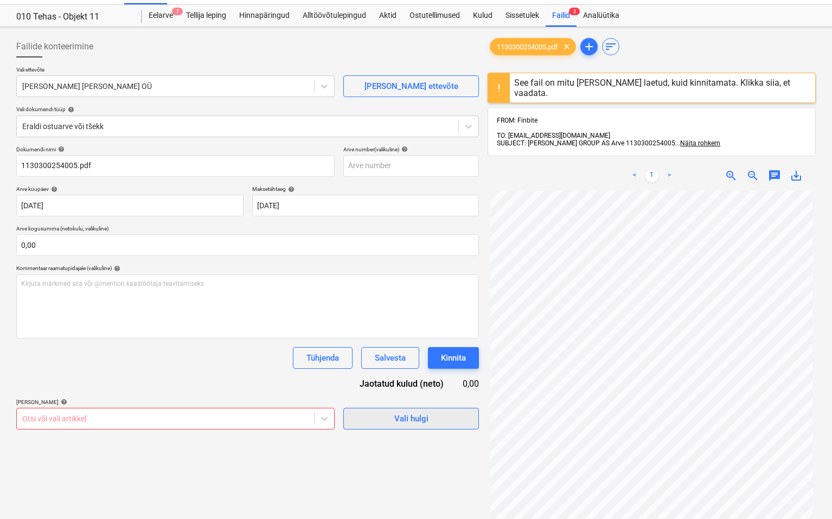
click at [397, 426] on button "Vali hulgi" at bounding box center [411, 419] width 136 height 22
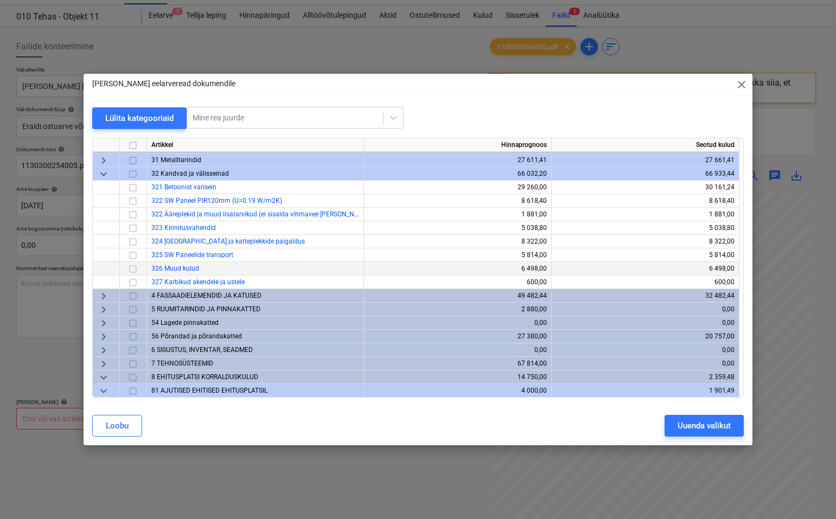
scroll to position [50, 0]
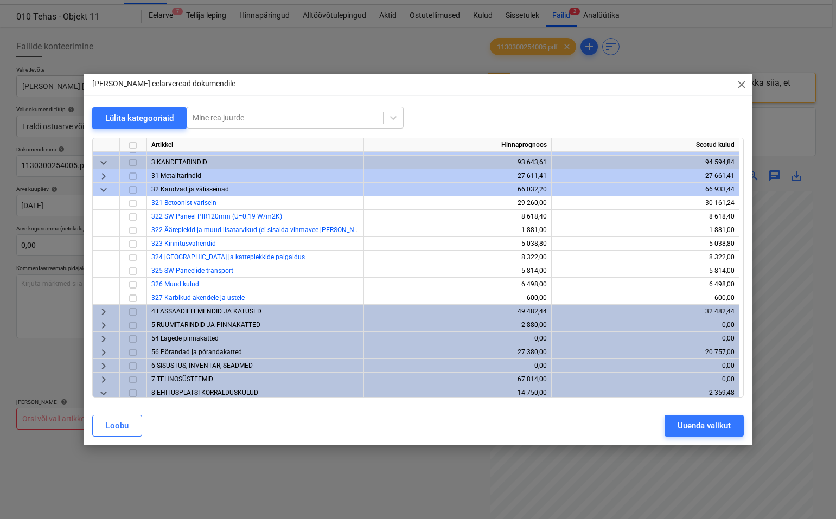
drag, startPoint x: 439, startPoint y: 84, endPoint x: 394, endPoint y: 83, distance: 45.6
click at [393, 83] on div "[PERSON_NAME] eelarveread dokumendile close" at bounding box center [418, 85] width 669 height 22
click at [573, 87] on span "close" at bounding box center [741, 84] width 13 height 13
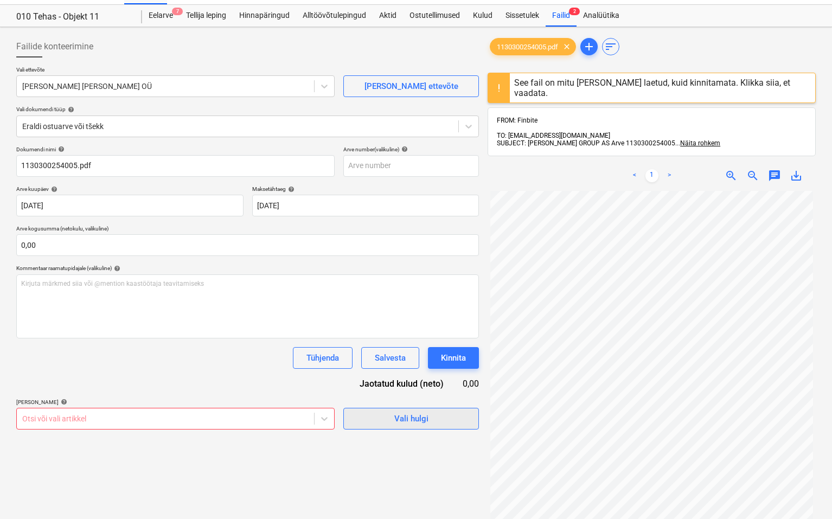
click at [383, 420] on span "Vali hulgi" at bounding box center [411, 419] width 108 height 14
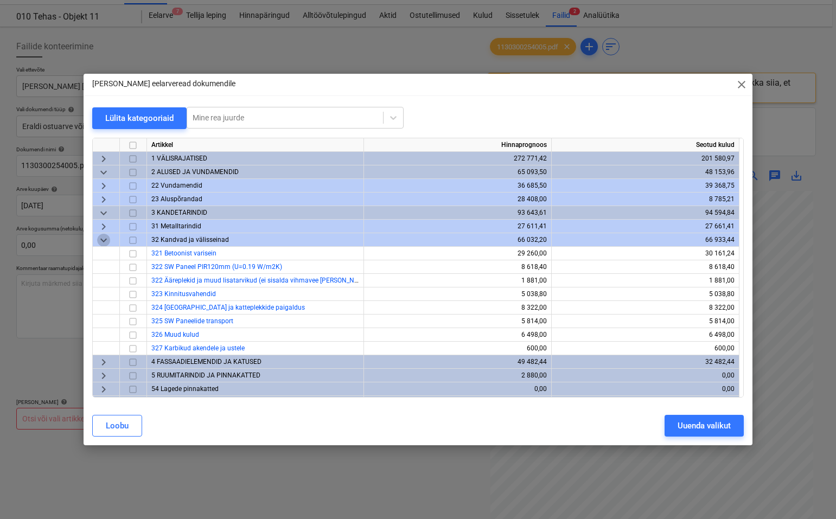
click at [103, 239] on span "keyboard_arrow_down" at bounding box center [103, 240] width 13 height 13
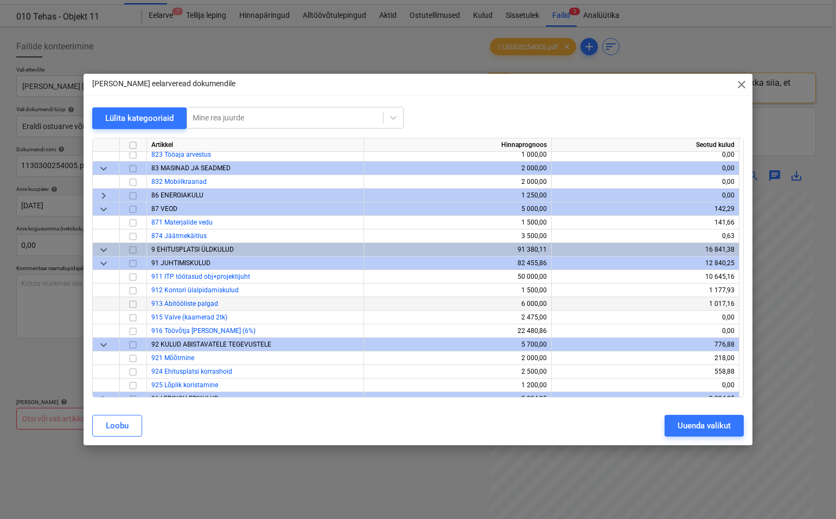
scroll to position [288, 0]
click at [105, 250] on span "keyboard_arrow_down" at bounding box center [103, 250] width 13 height 13
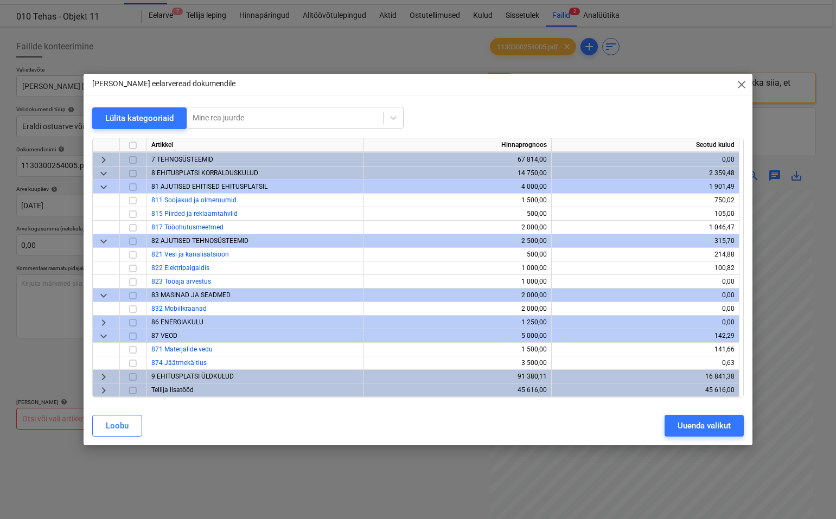
scroll to position [162, 0]
click at [133, 223] on input "checkbox" at bounding box center [132, 227] width 13 height 13
click at [103, 172] on span "keyboard_arrow_down" at bounding box center [103, 173] width 13 height 13
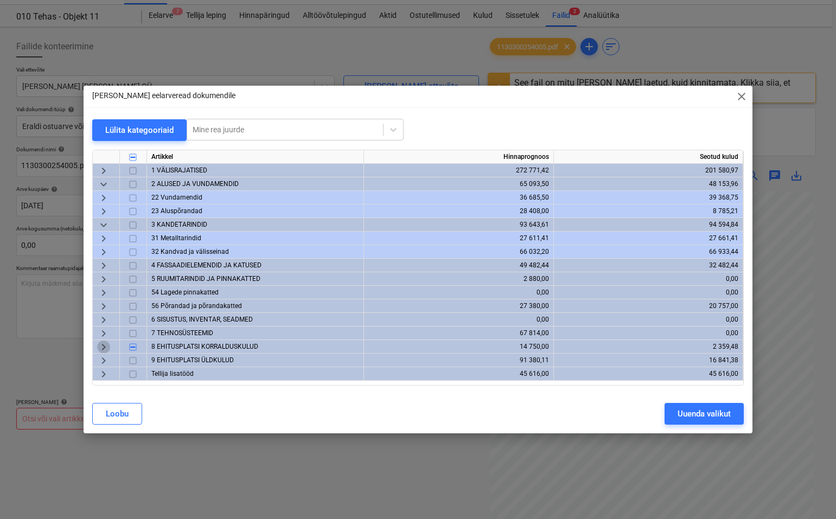
click at [104, 345] on span "keyboard_arrow_right" at bounding box center [103, 347] width 13 height 13
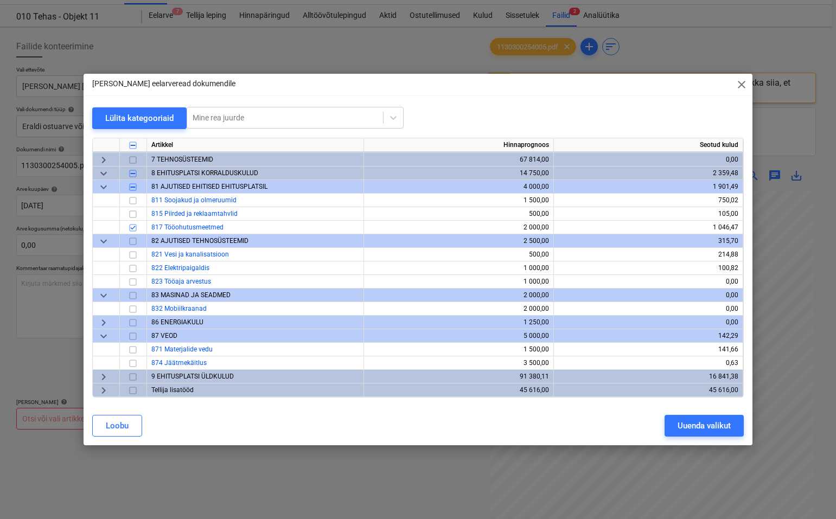
scroll to position [165, 0]
click at [105, 374] on span "keyboard_arrow_right" at bounding box center [103, 377] width 13 height 13
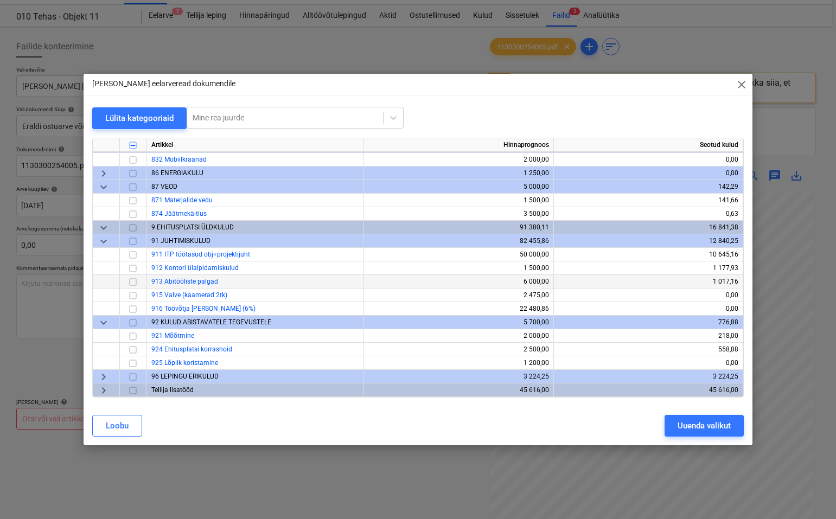
scroll to position [315, 0]
drag, startPoint x: 631, startPoint y: 81, endPoint x: 568, endPoint y: 80, distance: 62.9
click at [568, 80] on div "[PERSON_NAME] eelarveread dokumendile close" at bounding box center [418, 85] width 669 height 22
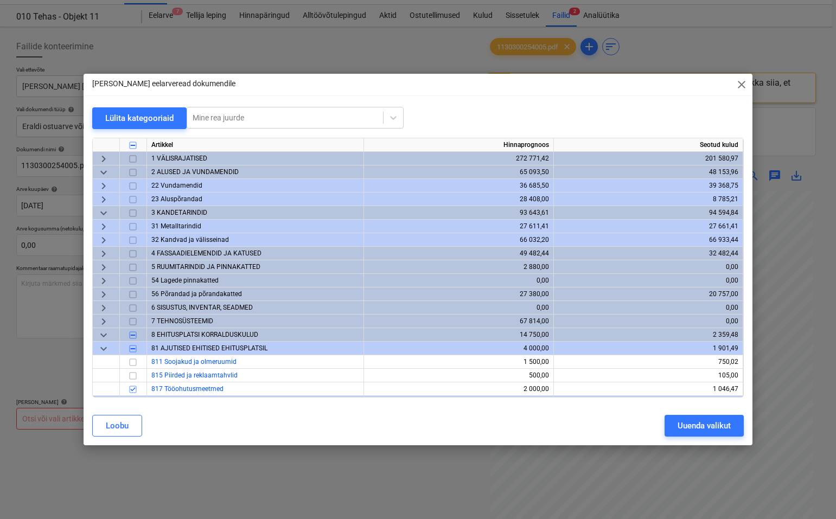
scroll to position [0, 0]
click at [103, 241] on span "keyboard_arrow_right" at bounding box center [103, 240] width 13 height 13
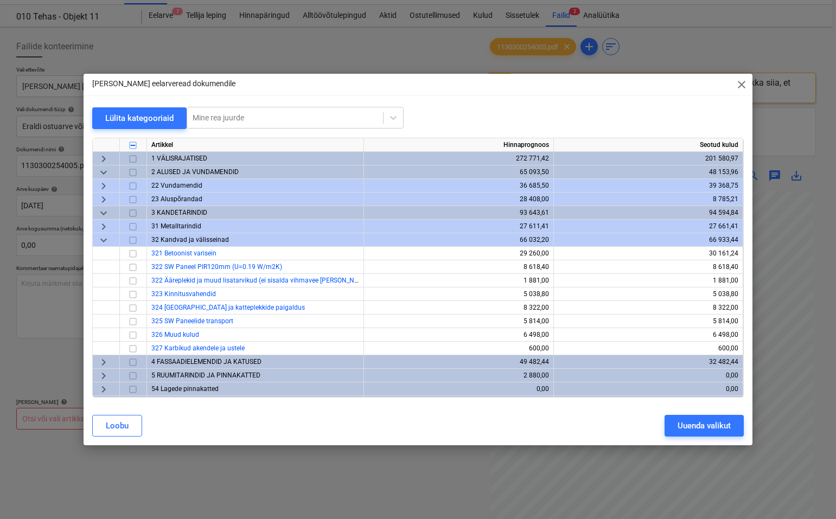
click at [104, 184] on span "keyboard_arrow_right" at bounding box center [103, 186] width 13 height 13
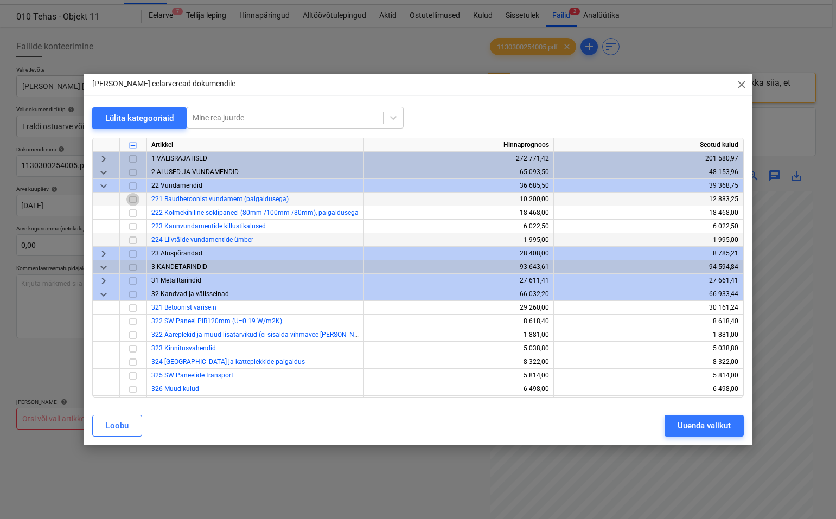
click at [135, 200] on input "checkbox" at bounding box center [132, 199] width 13 height 13
click at [573, 424] on div "Uuenda valikut" at bounding box center [704, 426] width 53 height 14
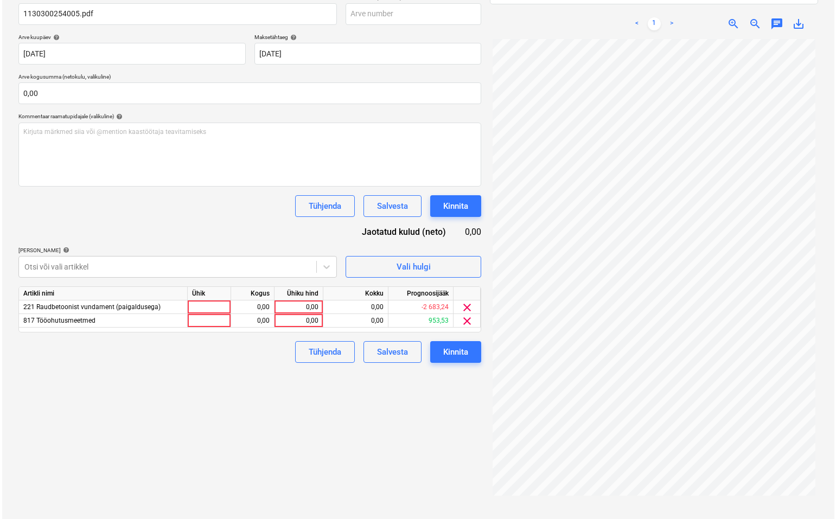
scroll to position [174, 0]
click at [211, 305] on div at bounding box center [207, 308] width 43 height 14
type input "kmpl"
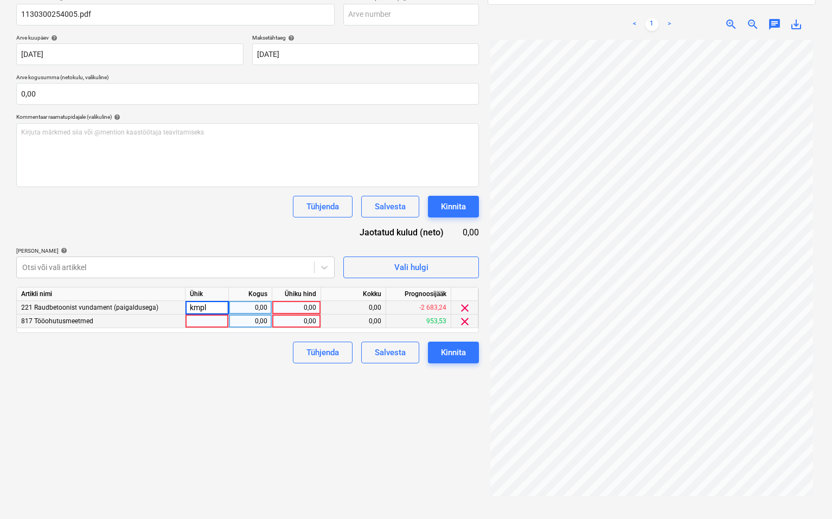
click at [201, 322] on div at bounding box center [207, 322] width 43 height 14
type input "kmpl"
click at [254, 305] on div "0,00" at bounding box center [250, 308] width 34 height 14
type input "1"
click at [297, 309] on div "0,00" at bounding box center [297, 308] width 40 height 14
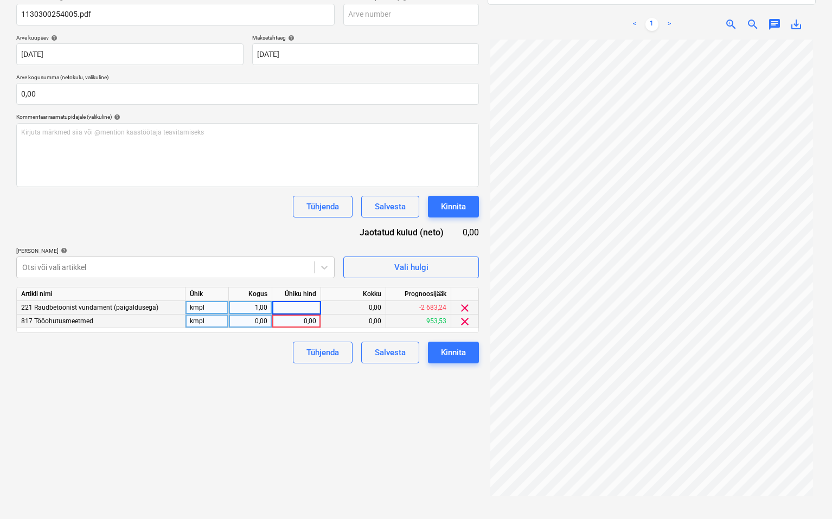
click at [319, 320] on div "0,00" at bounding box center [296, 322] width 49 height 14
type input "4,03"
click at [303, 304] on div "0,00" at bounding box center [297, 308] width 40 height 14
click at [308, 317] on div "4,03" at bounding box center [297, 322] width 40 height 14
type input "5,48"
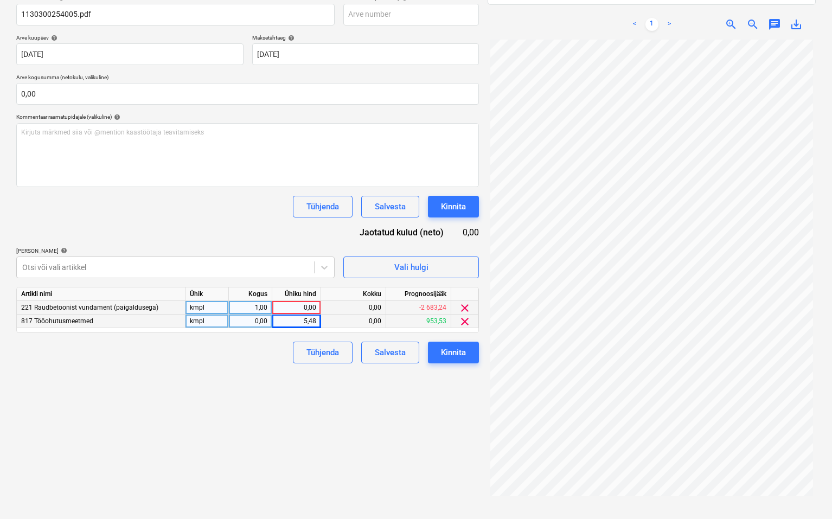
click at [282, 414] on div "Failide konteerimine Vali ettevõte [PERSON_NAME] [PERSON_NAME] OÜ [PERSON_NAME]…" at bounding box center [247, 206] width 471 height 653
click at [297, 307] on div "0,00" at bounding box center [297, 308] width 40 height 14
type input "35,31"
click at [264, 481] on div "Failide konteerimine Vali ettevõte [PERSON_NAME] [PERSON_NAME] OÜ [PERSON_NAME]…" at bounding box center [247, 206] width 471 height 653
click at [304, 304] on div "35,31" at bounding box center [297, 308] width 40 height 14
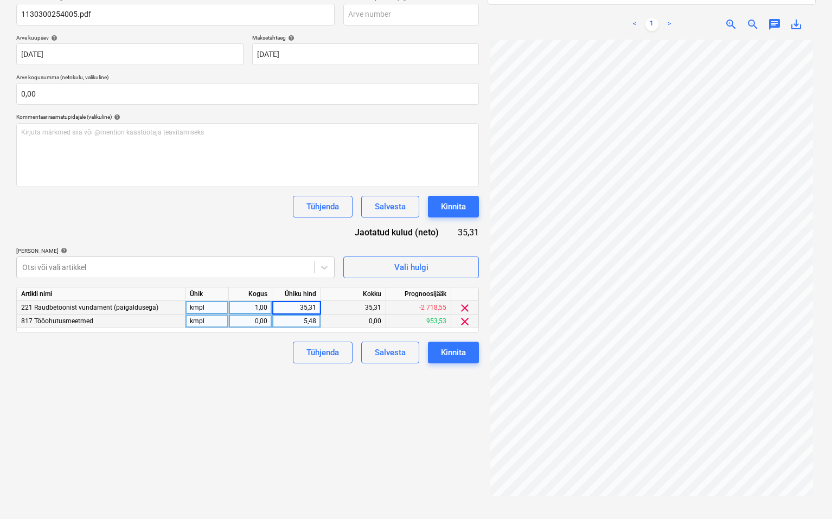
click at [304, 307] on input "35,31" at bounding box center [296, 307] width 48 height 13
click at [310, 307] on input "35,31" at bounding box center [296, 307] width 48 height 13
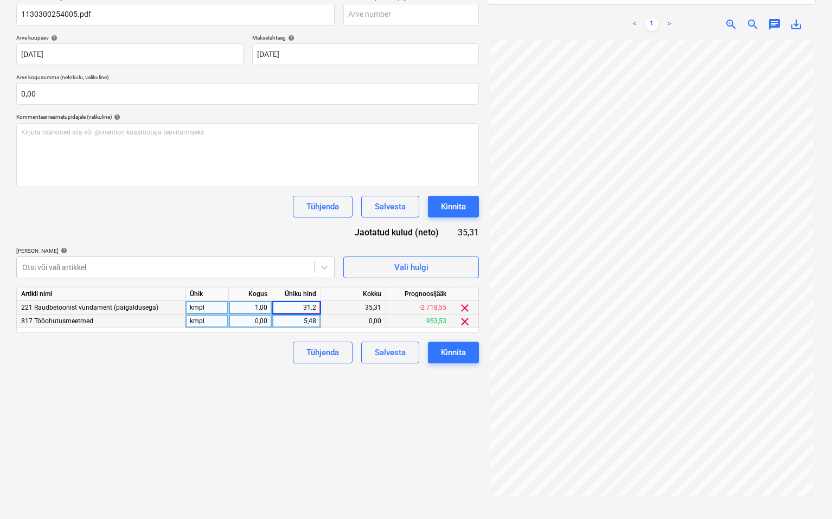
type input "31.28"
click at [428, 430] on div "Failide konteerimine Vali ettevõte [PERSON_NAME] [PERSON_NAME] OÜ [PERSON_NAME]…" at bounding box center [247, 206] width 471 height 653
click at [311, 309] on div "35,31" at bounding box center [297, 308] width 40 height 14
type input "31,38"
click at [354, 303] on div "35,31" at bounding box center [353, 308] width 65 height 14
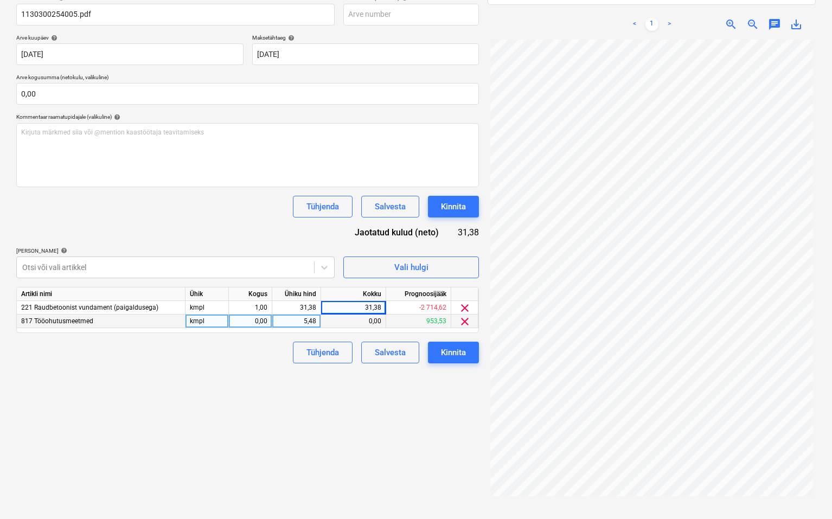
click at [363, 416] on div "Failide konteerimine Vali ettevõte [PERSON_NAME] [PERSON_NAME] OÜ [PERSON_NAME]…" at bounding box center [247, 206] width 471 height 653
click at [260, 322] on div "0,00" at bounding box center [250, 322] width 34 height 14
type input "1"
click at [317, 421] on div "Failide konteerimine Vali ettevõte [PERSON_NAME] [PERSON_NAME] OÜ [PERSON_NAME]…" at bounding box center [247, 206] width 471 height 653
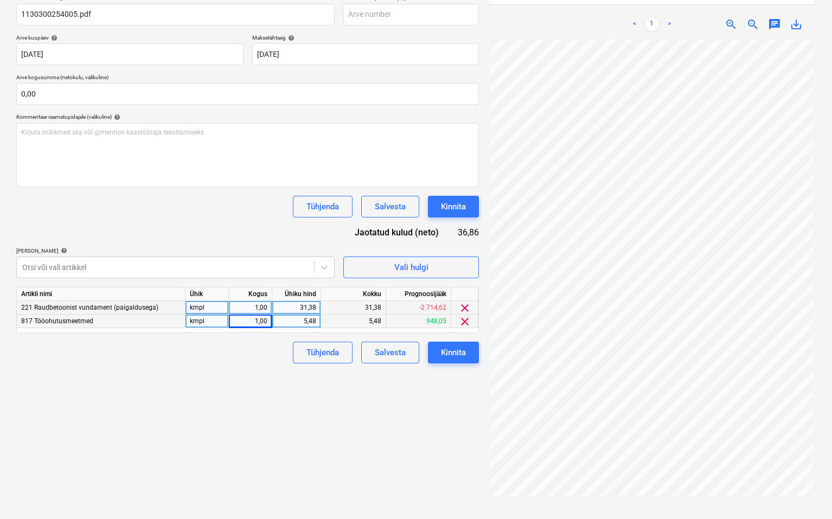
click at [312, 304] on div "31,38" at bounding box center [297, 308] width 40 height 14
drag, startPoint x: 313, startPoint y: 308, endPoint x: 314, endPoint y: 318, distance: 10.9
click at [313, 308] on input "31,38" at bounding box center [296, 307] width 48 height 13
type input "31,28"
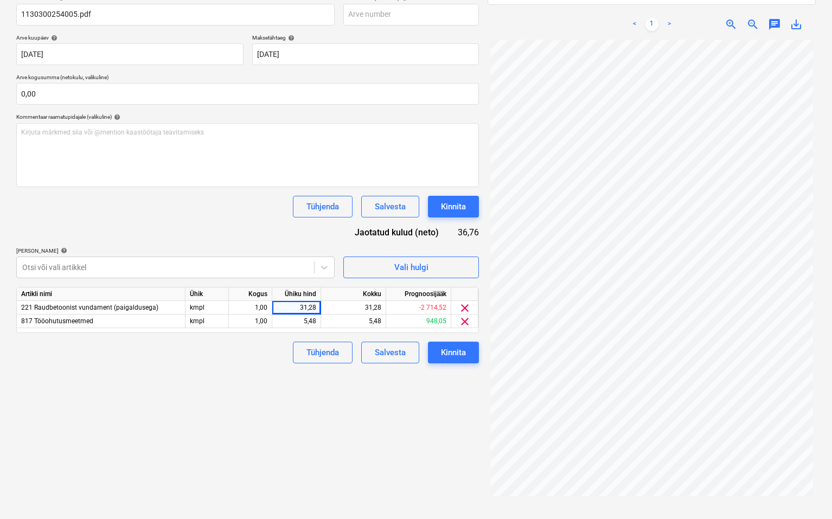
click at [374, 411] on div "Failide konteerimine Vali ettevõte [PERSON_NAME] [PERSON_NAME] OÜ [PERSON_NAME]…" at bounding box center [247, 206] width 471 height 653
click at [314, 319] on div "5,48" at bounding box center [297, 322] width 40 height 14
click at [314, 319] on input "5,48" at bounding box center [296, 321] width 48 height 13
type input "29,83"
click at [246, 443] on div "Failide konteerimine Vali ettevõte [PERSON_NAME] [PERSON_NAME] OÜ [PERSON_NAME]…" at bounding box center [247, 206] width 471 height 653
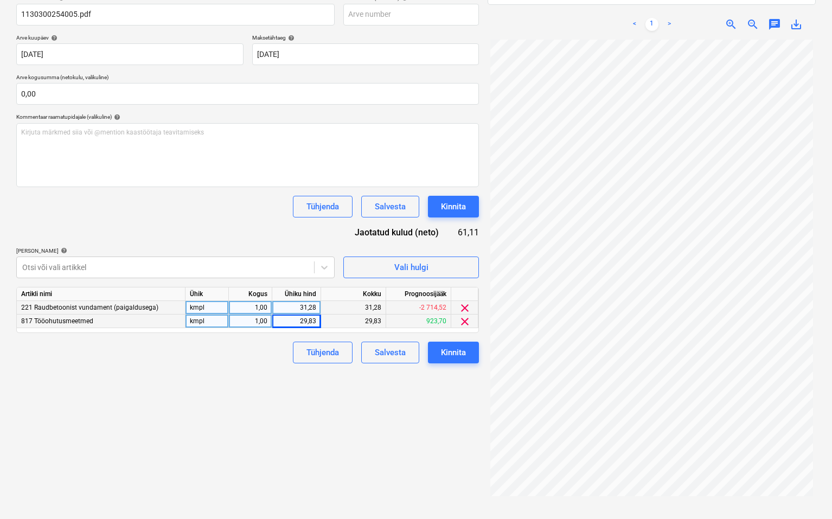
click at [301, 303] on div "31,28" at bounding box center [297, 308] width 40 height 14
click at [292, 386] on div "Failide konteerimine Vali ettevõte [PERSON_NAME] [PERSON_NAME] OÜ [PERSON_NAME]…" at bounding box center [247, 206] width 471 height 653
click at [310, 303] on div "0,00" at bounding box center [297, 308] width 40 height 14
type input "29,83"
click at [311, 321] on div "29,83" at bounding box center [297, 322] width 40 height 14
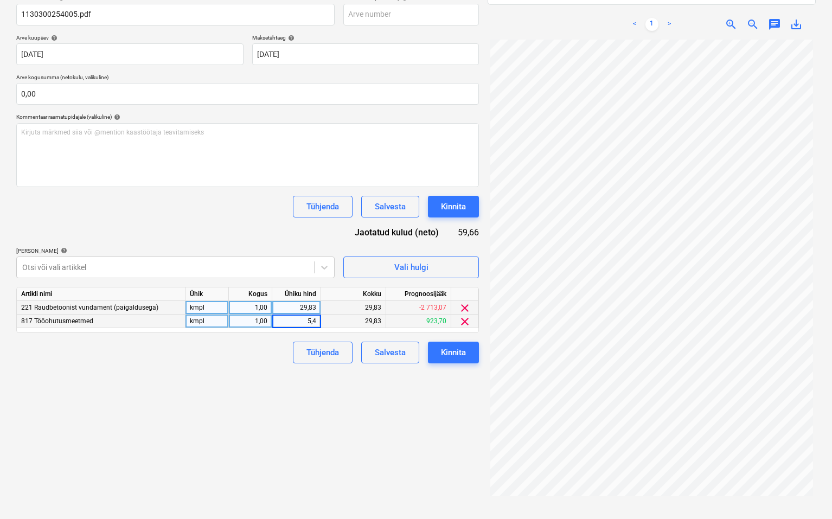
type input "5,48"
click at [282, 407] on div "Failide konteerimine Vali ettevõte [PERSON_NAME] [PERSON_NAME] OÜ [PERSON_NAME]…" at bounding box center [247, 206] width 471 height 653
click at [462, 361] on button "Kinnita" at bounding box center [453, 353] width 51 height 22
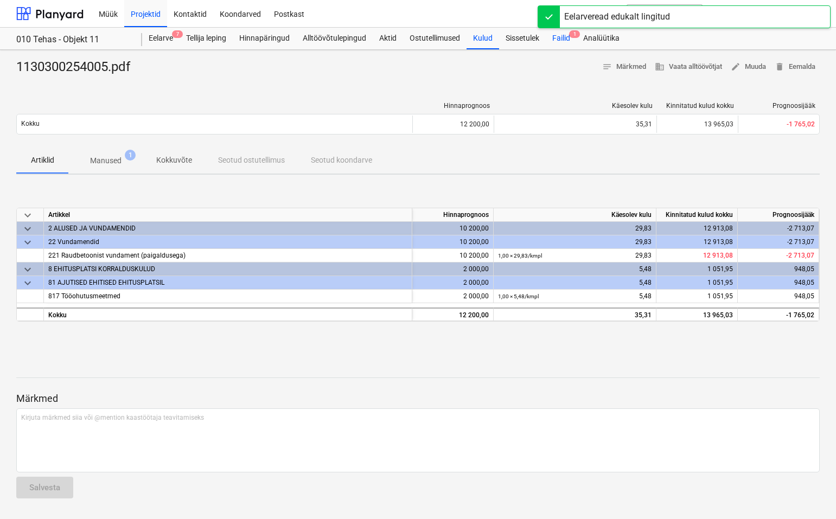
click at [566, 36] on div "Failid 1" at bounding box center [561, 39] width 31 height 22
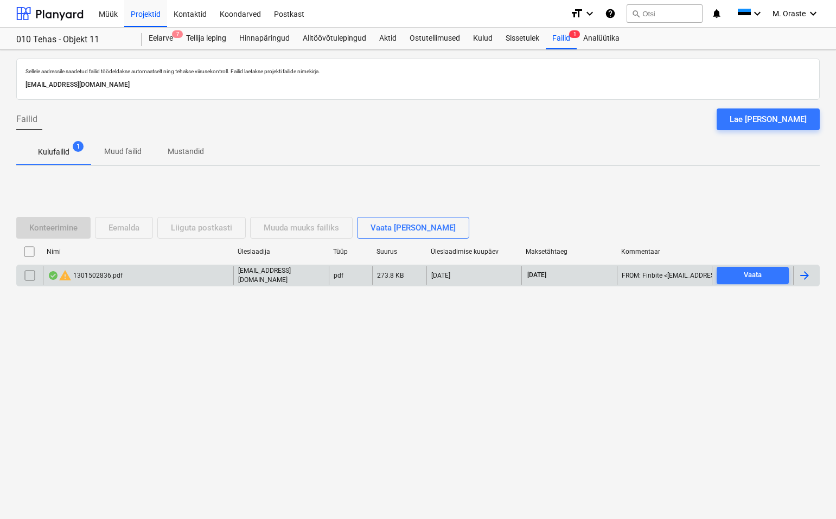
click at [117, 277] on div "warning 1301502836.pdf" at bounding box center [85, 275] width 75 height 13
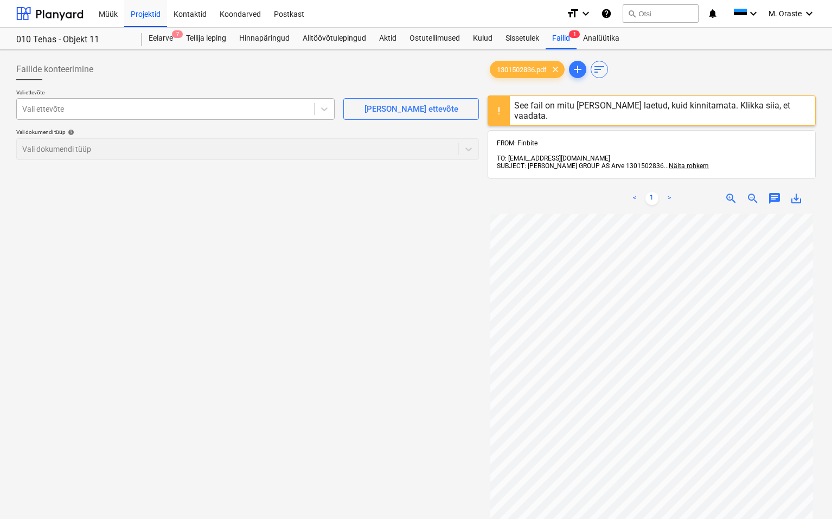
click at [279, 104] on div at bounding box center [165, 109] width 286 height 11
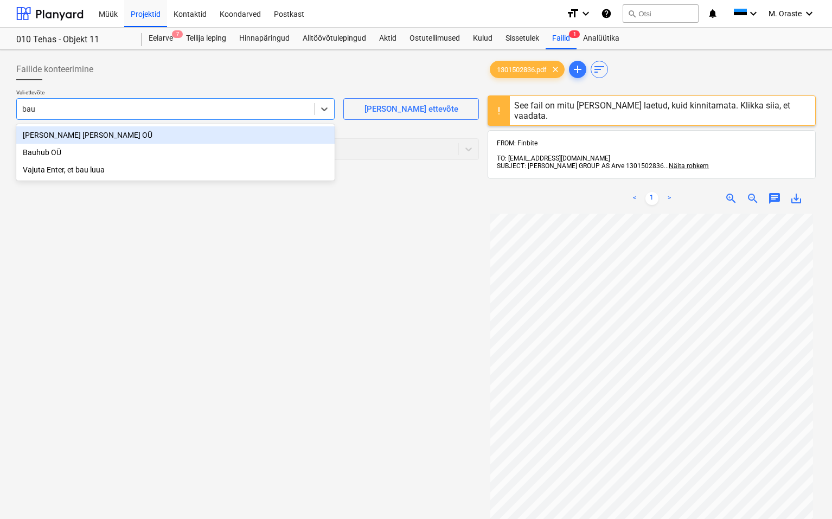
type input "bauh"
click at [162, 133] on div "[PERSON_NAME] [PERSON_NAME] OÜ" at bounding box center [175, 134] width 318 height 17
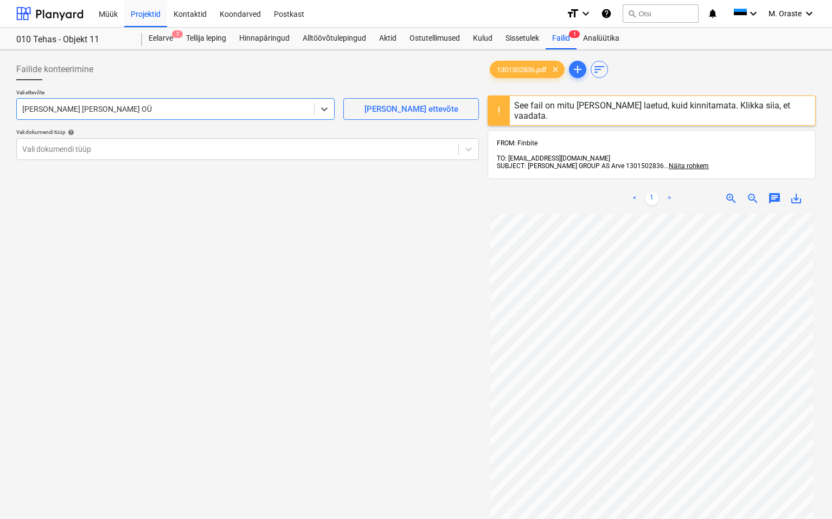
click at [271, 114] on div "[PERSON_NAME] [PERSON_NAME] OÜ" at bounding box center [165, 108] width 297 height 15
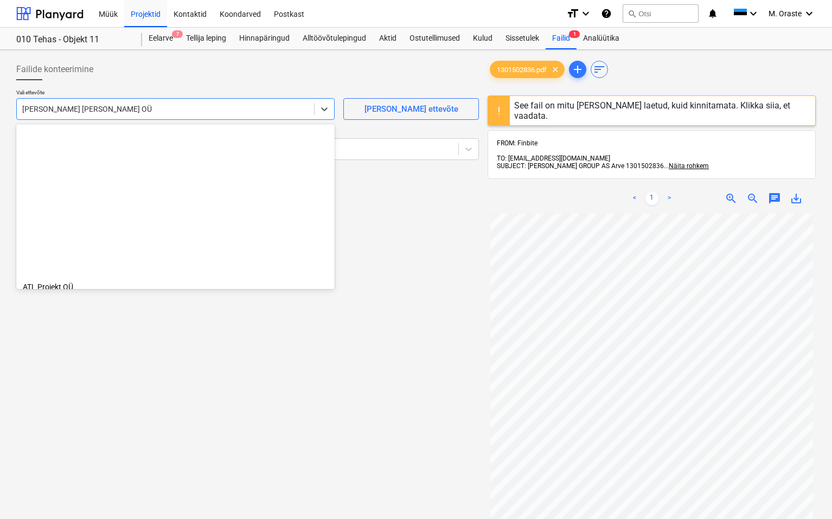
scroll to position [190, 0]
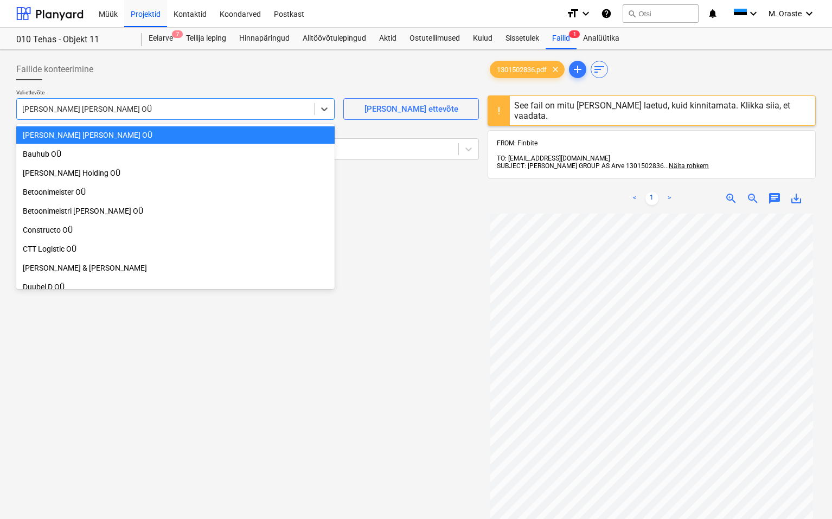
click at [168, 135] on div "[PERSON_NAME] [PERSON_NAME] OÜ" at bounding box center [175, 134] width 318 height 17
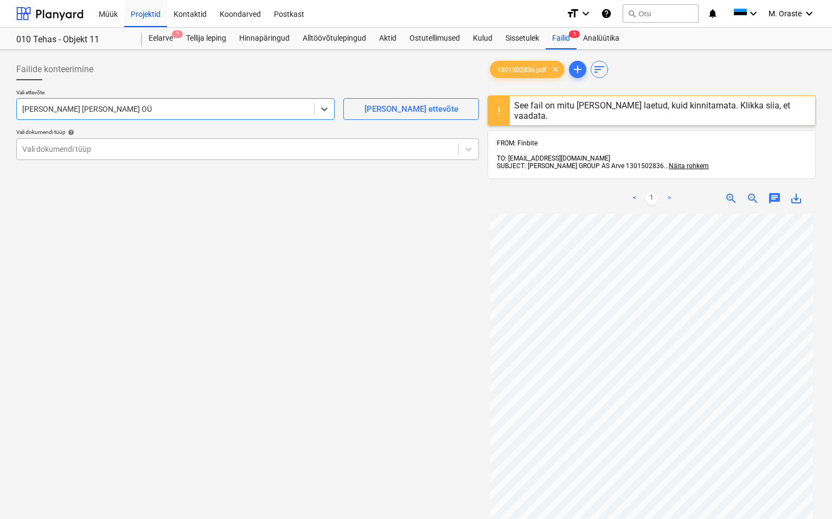
click at [347, 152] on div at bounding box center [237, 149] width 431 height 11
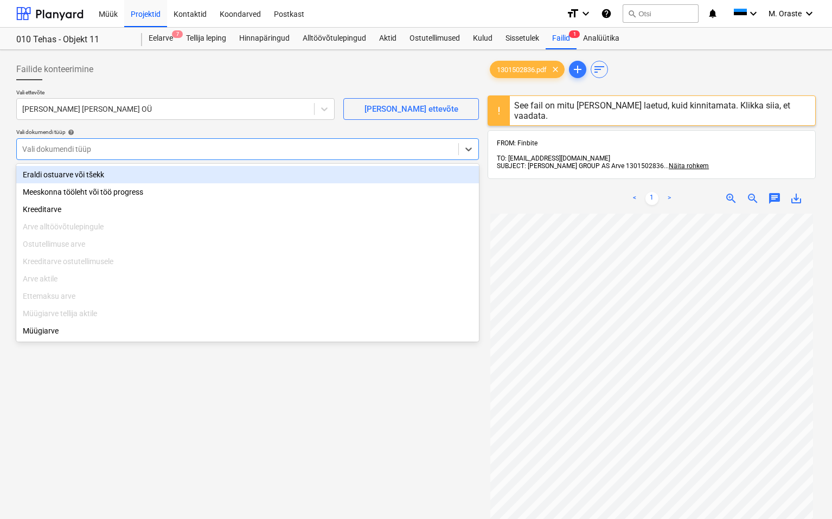
click at [213, 176] on div "Eraldi ostuarve või tšekk" at bounding box center [247, 174] width 463 height 17
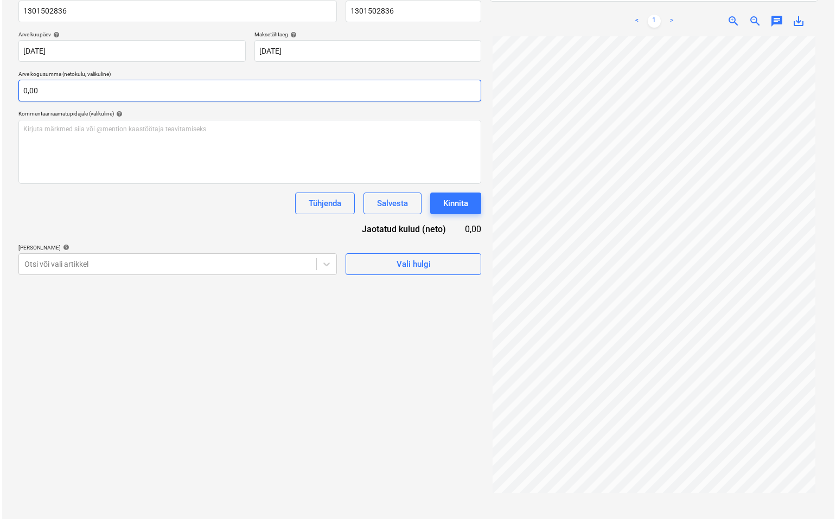
scroll to position [174, 0]
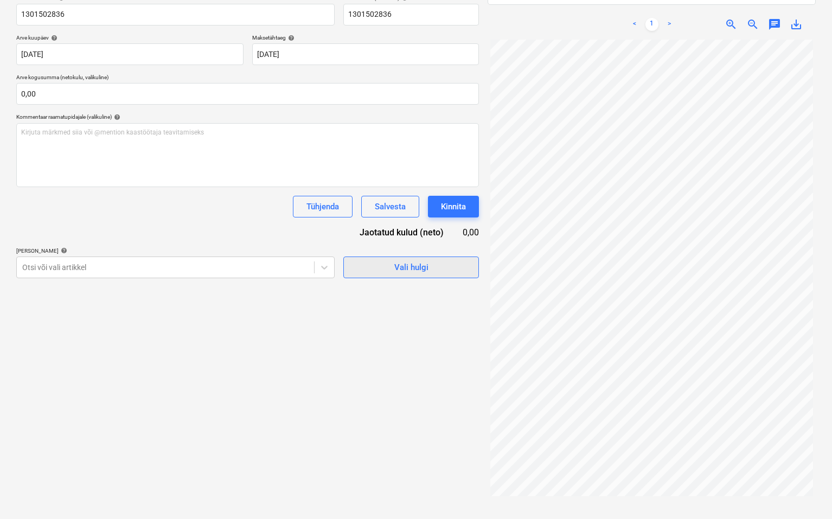
click at [386, 260] on span "Vali hulgi" at bounding box center [411, 267] width 108 height 14
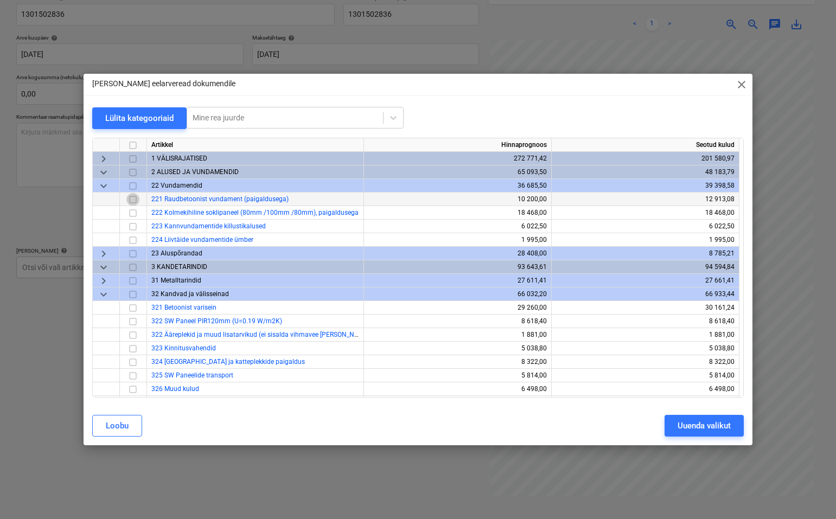
click at [137, 198] on input "checkbox" at bounding box center [132, 199] width 13 height 13
click at [573, 426] on div "Uuenda valikut" at bounding box center [704, 426] width 53 height 14
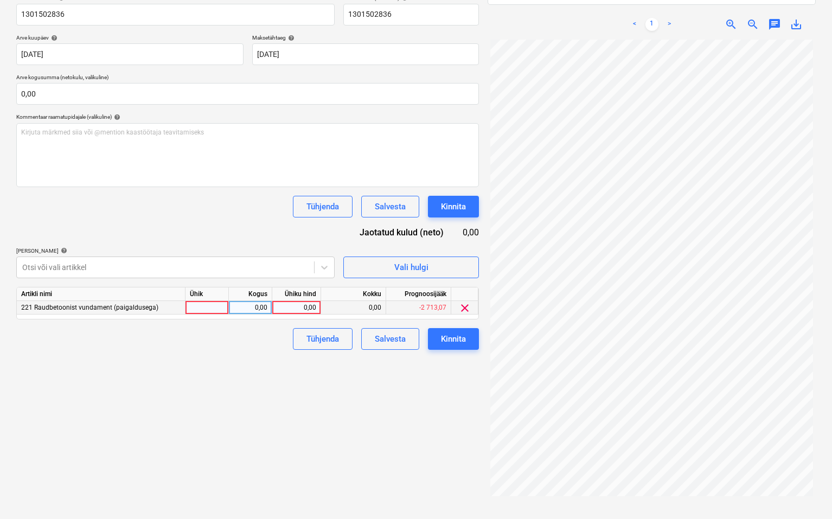
click at [207, 308] on div at bounding box center [207, 308] width 43 height 14
type input "kmpl"
click at [255, 299] on div "Kogus" at bounding box center [250, 295] width 43 height 14
click at [255, 305] on div "0,00" at bounding box center [250, 308] width 34 height 14
type input "1"
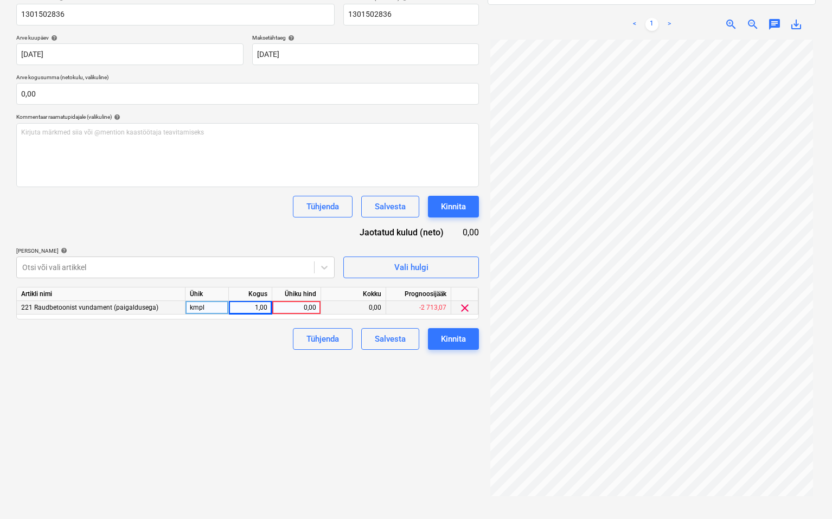
click at [309, 303] on div "0,00" at bounding box center [297, 308] width 40 height 14
type input "45,72"
click at [292, 388] on div "Failide konteerimine Vali ettevõte [PERSON_NAME] [PERSON_NAME] OÜ [PERSON_NAME]…" at bounding box center [247, 206] width 471 height 653
click at [464, 341] on div "Kinnita" at bounding box center [453, 339] width 25 height 14
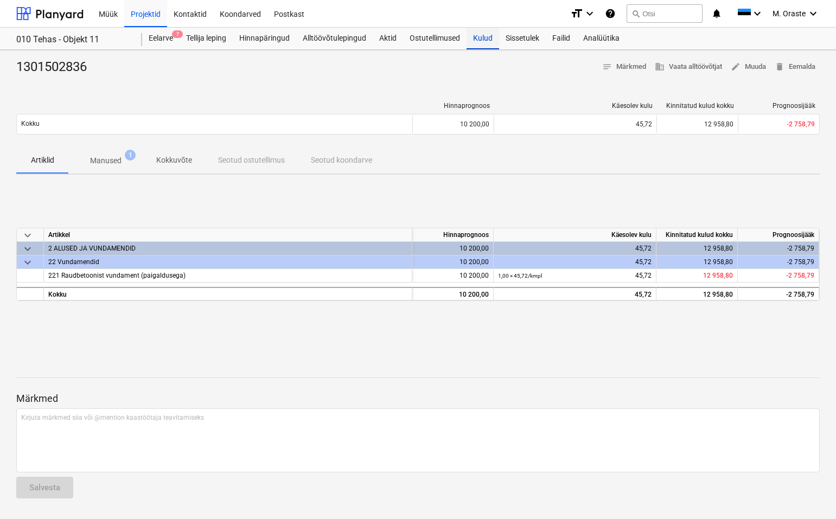
click at [488, 35] on div "Kulud" at bounding box center [483, 39] width 33 height 22
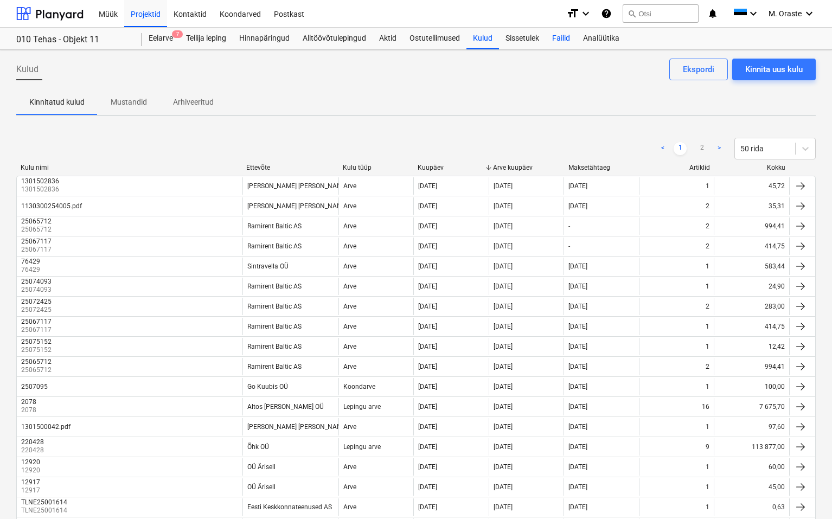
click at [565, 35] on div "Failid" at bounding box center [561, 39] width 31 height 22
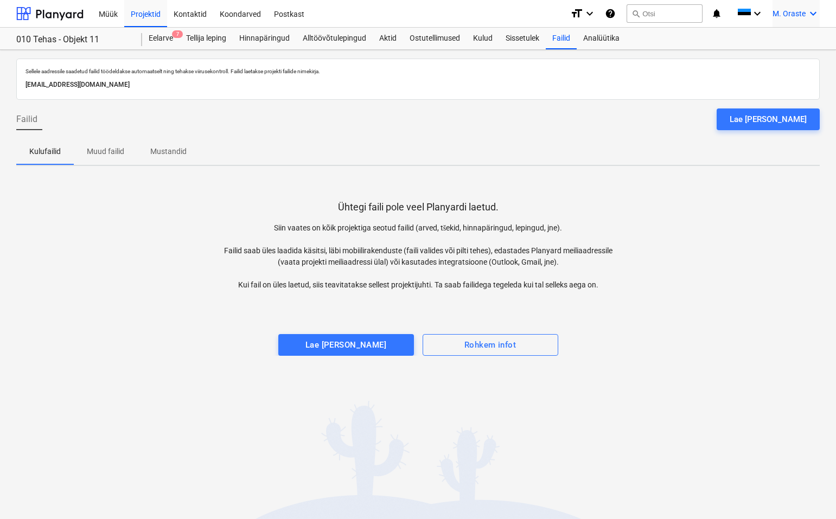
click at [573, 17] on span "M. Oraste" at bounding box center [788, 13] width 33 height 9
click at [573, 64] on div "Logi välja" at bounding box center [787, 59] width 65 height 17
